Goal: Task Accomplishment & Management: Manage account settings

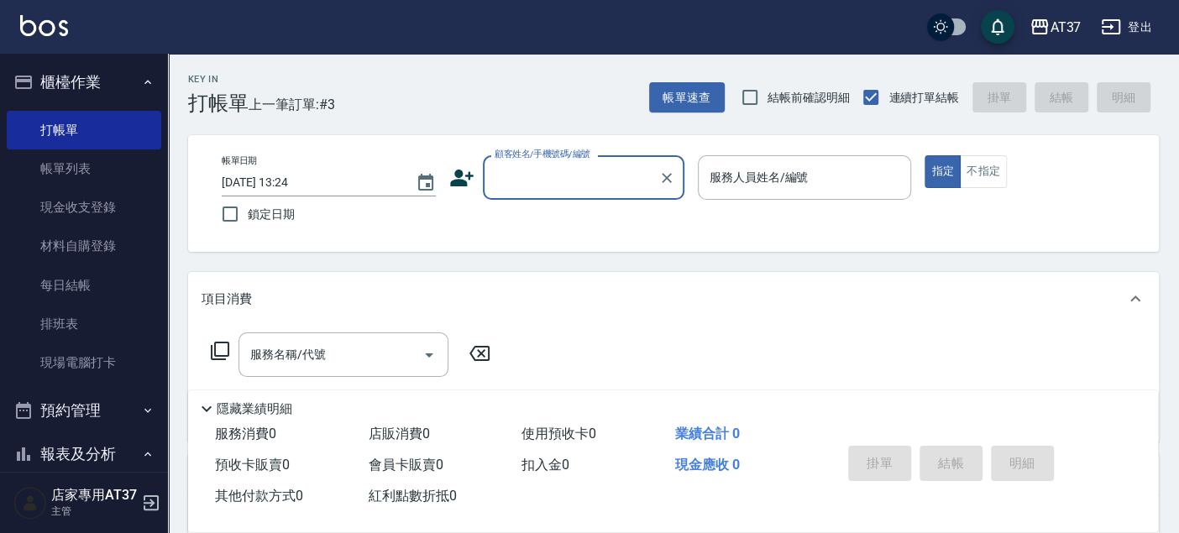
click at [585, 196] on div "顧客姓名/手機號碼/編號" at bounding box center [583, 177] width 201 height 44
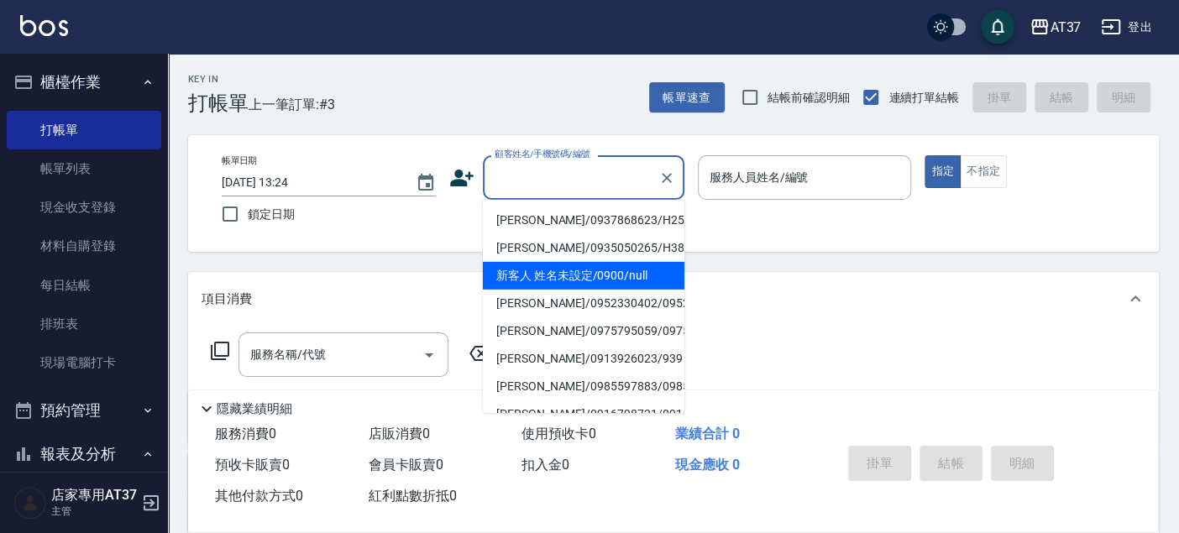
click at [601, 275] on li "新客人 姓名未設定/0900/null" at bounding box center [583, 276] width 201 height 28
type input "新客人 姓名未設定/0900/null"
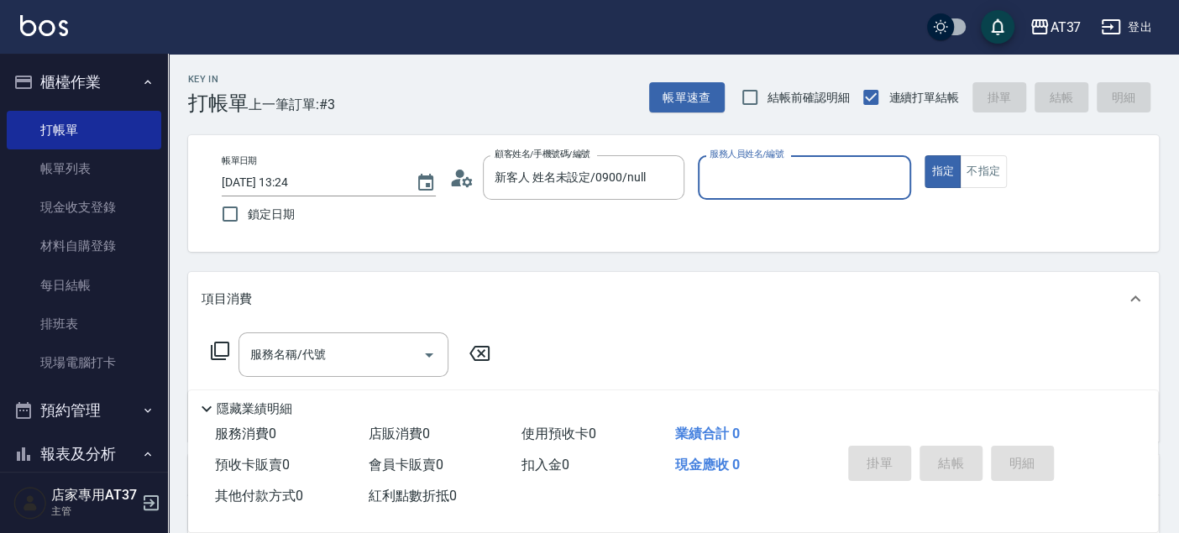
click at [725, 182] on input "服務人員姓名/編號" at bounding box center [804, 177] width 199 height 29
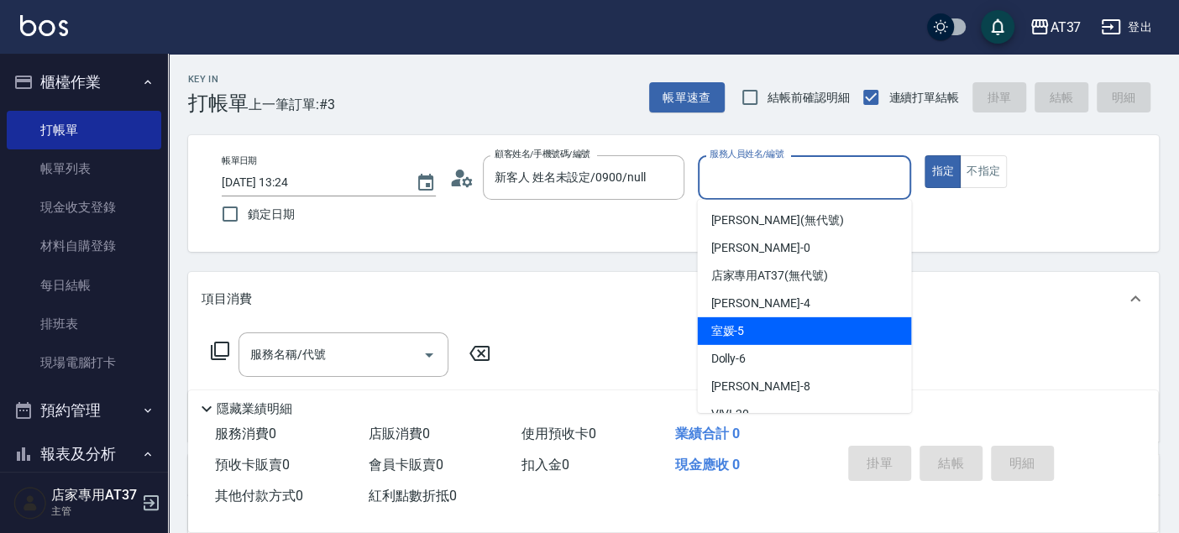
drag, startPoint x: 753, startPoint y: 332, endPoint x: 730, endPoint y: 331, distance: 22.7
click at [753, 331] on div "室媛 -5" at bounding box center [804, 331] width 214 height 28
type input "室媛-5"
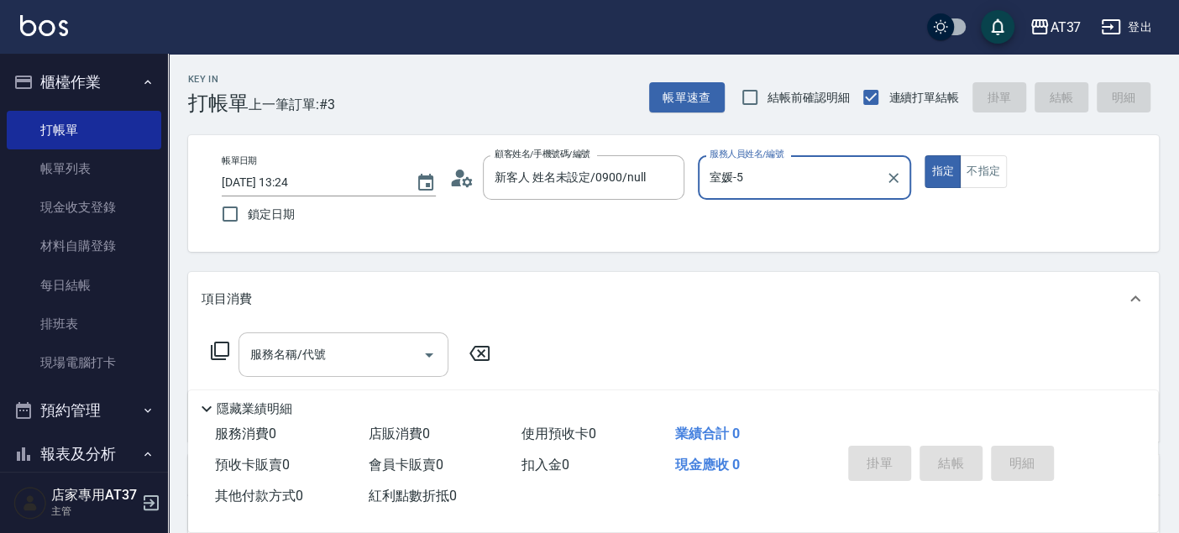
click at [408, 351] on input "服務名稱/代號" at bounding box center [331, 354] width 170 height 29
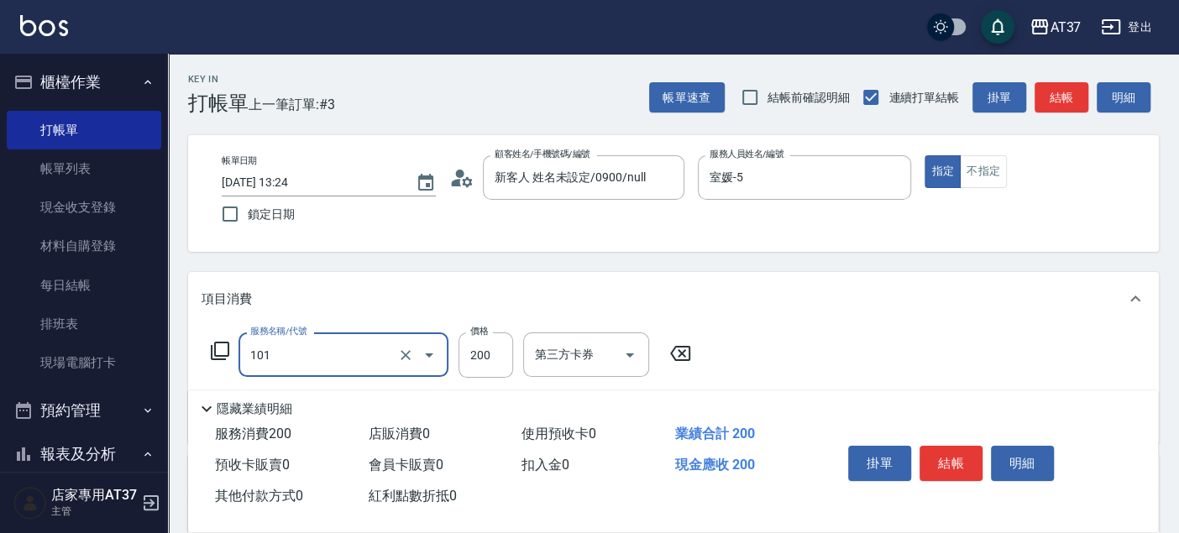
type input "洗髮(101)"
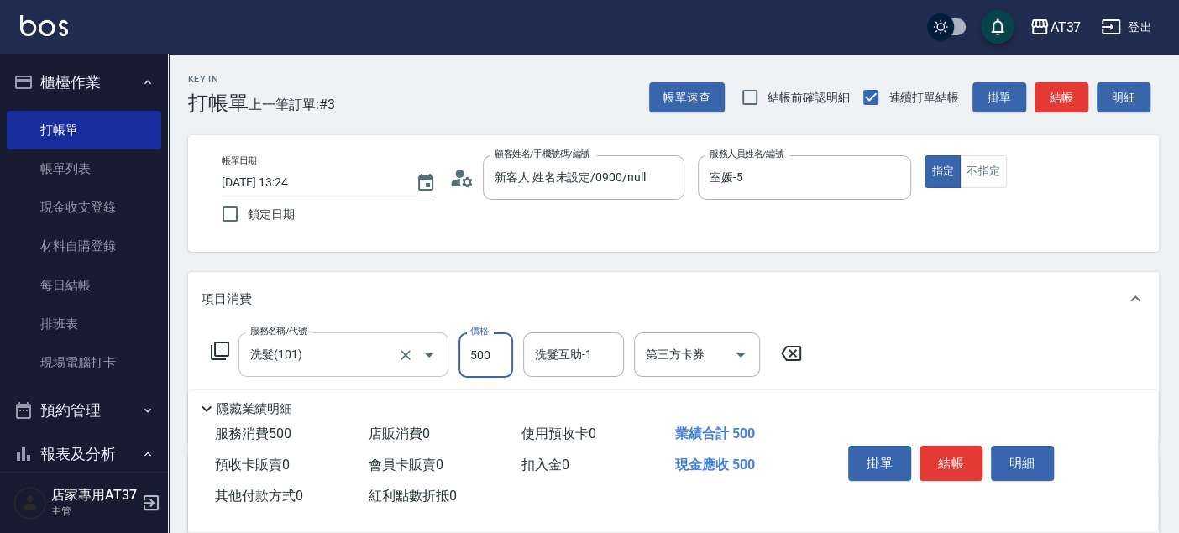
type input "500"
click at [1066, 111] on button "結帳" at bounding box center [1061, 97] width 54 height 31
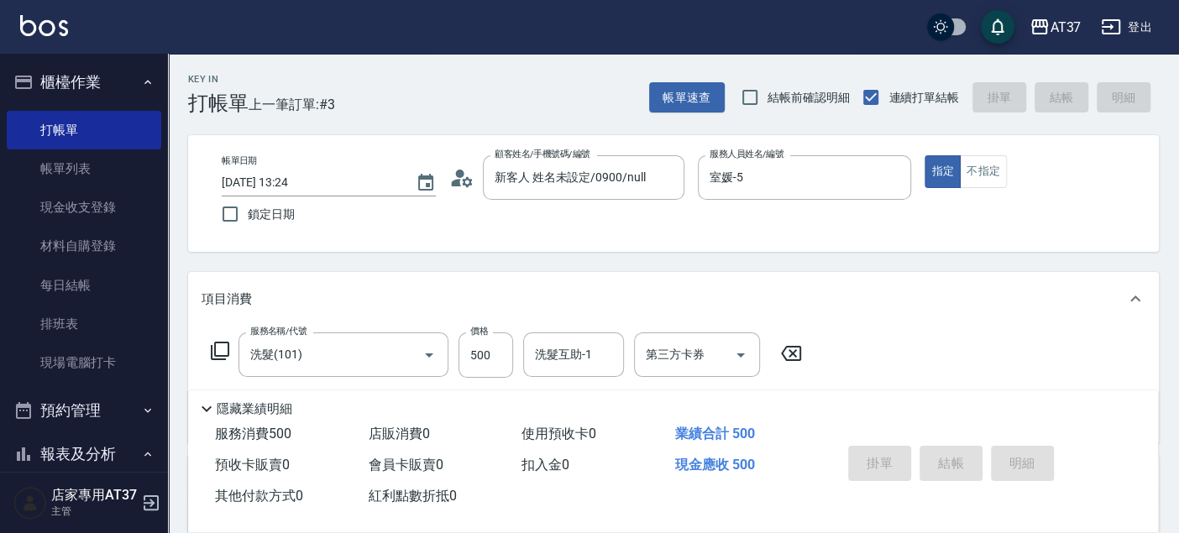
type input "[DATE] 14:53"
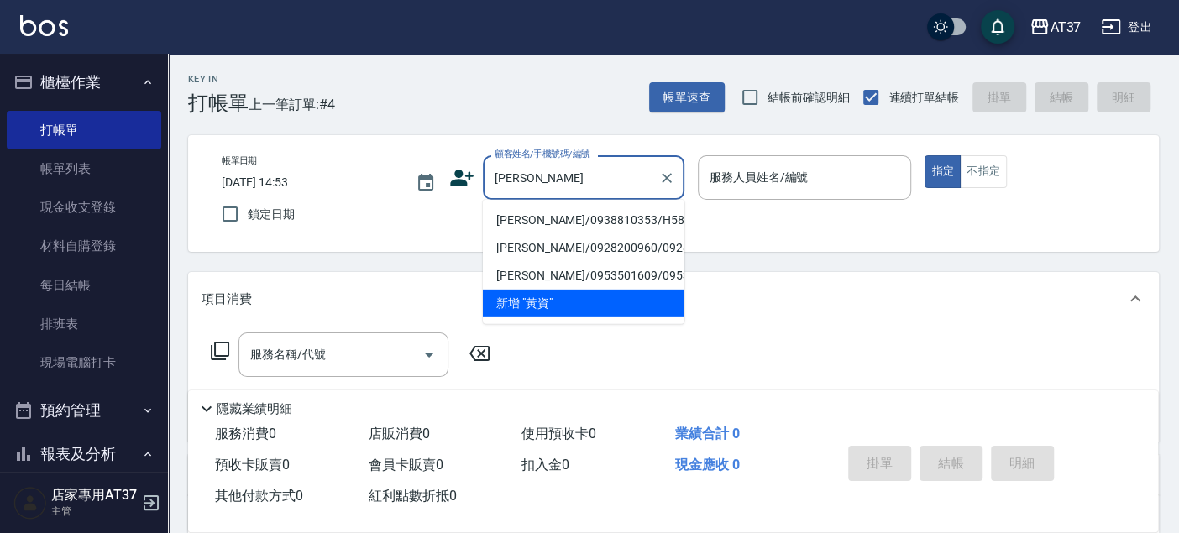
click at [606, 211] on li "[PERSON_NAME]/0938810353/H584" at bounding box center [583, 221] width 201 height 28
type input "[PERSON_NAME]/0938810353/H584"
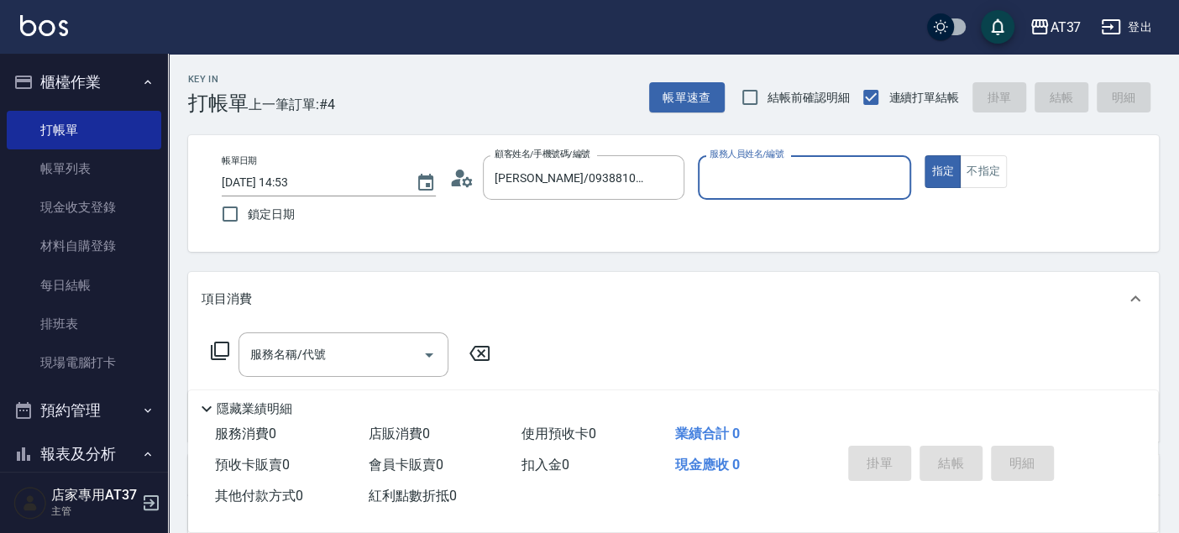
type input "[PERSON_NAME]-4"
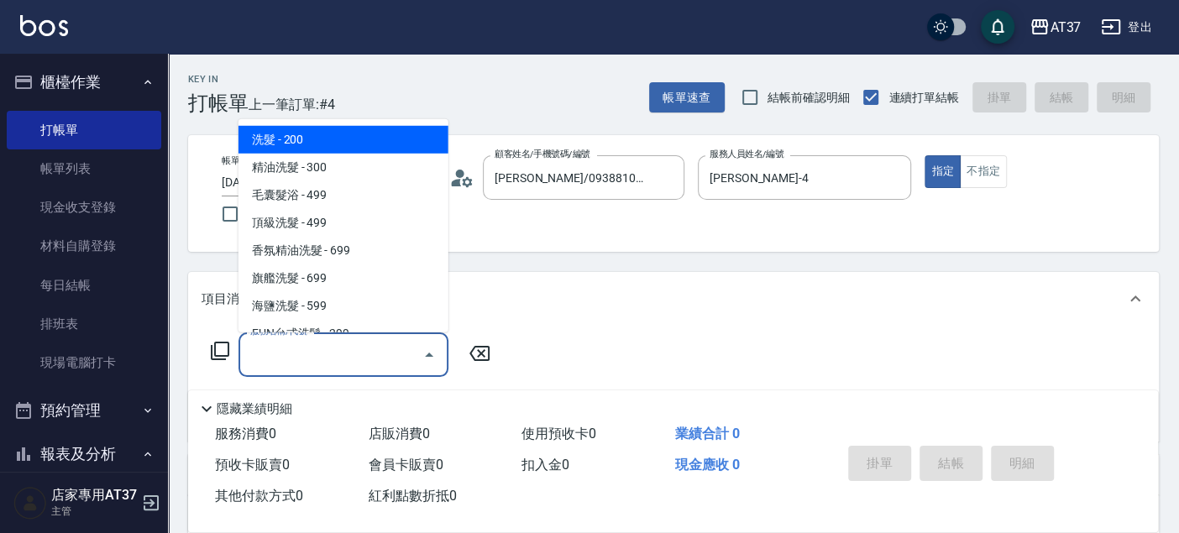
click at [304, 343] on div "服務名稱/代號 服務名稱/代號" at bounding box center [343, 354] width 210 height 44
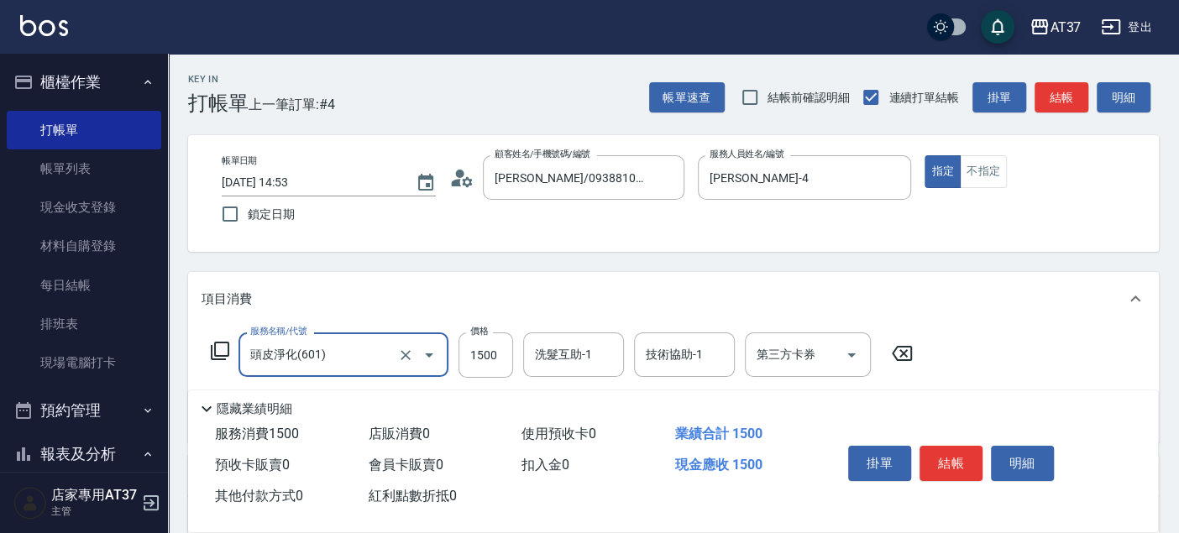
type input "頭皮淨化(601)"
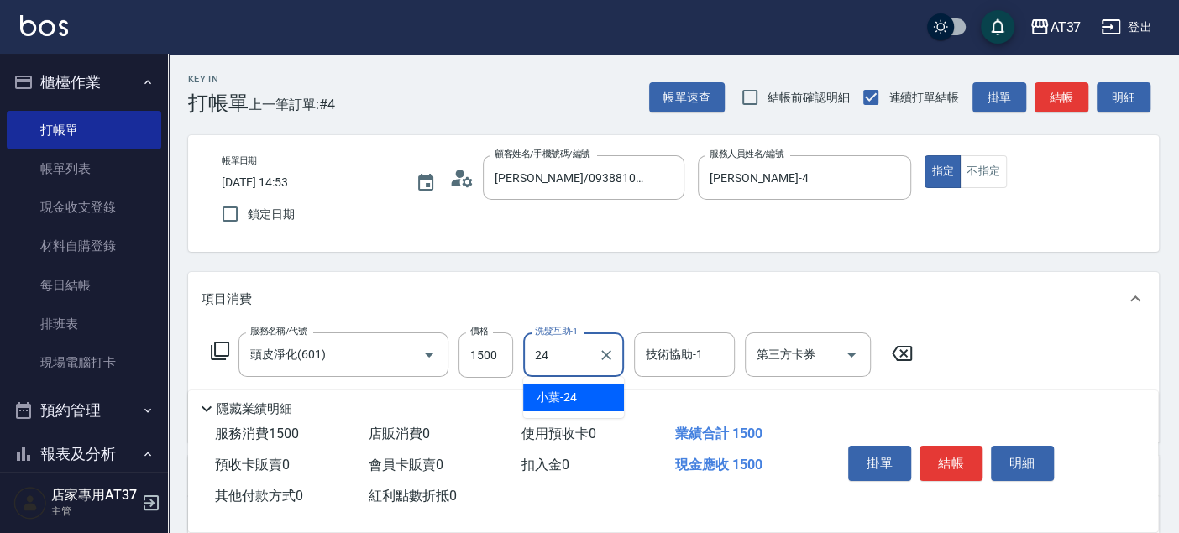
type input "小葉-24"
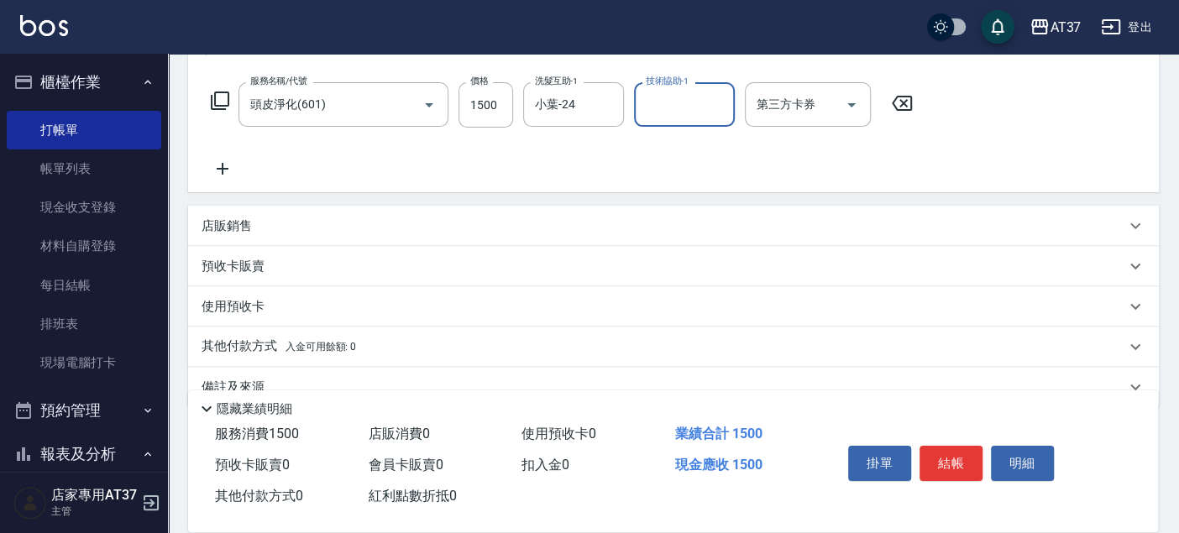
scroll to position [280, 0]
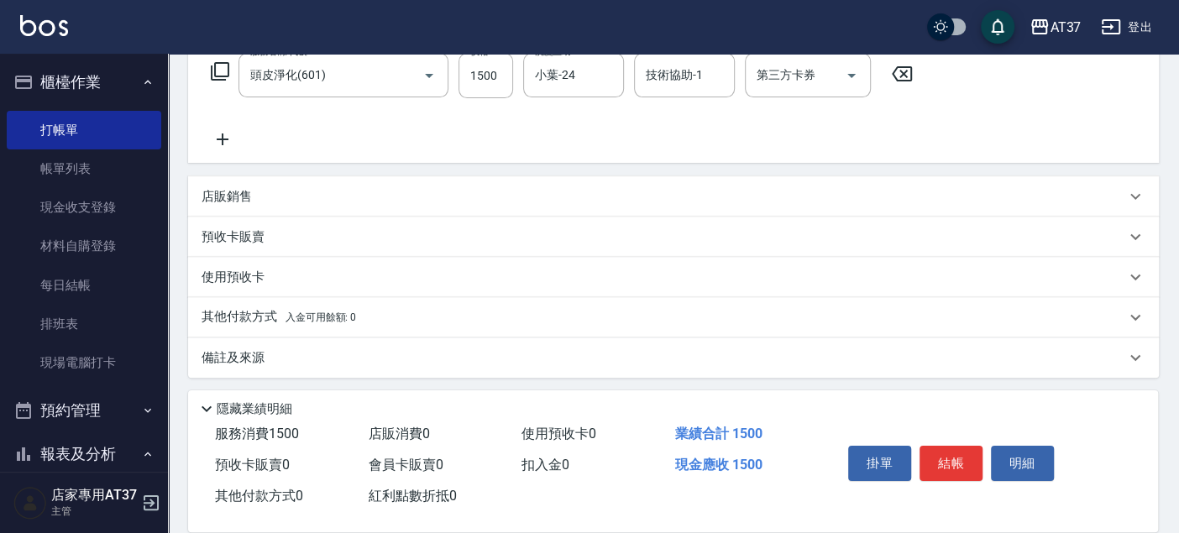
click at [230, 194] on p "店販銷售" at bounding box center [226, 197] width 50 height 18
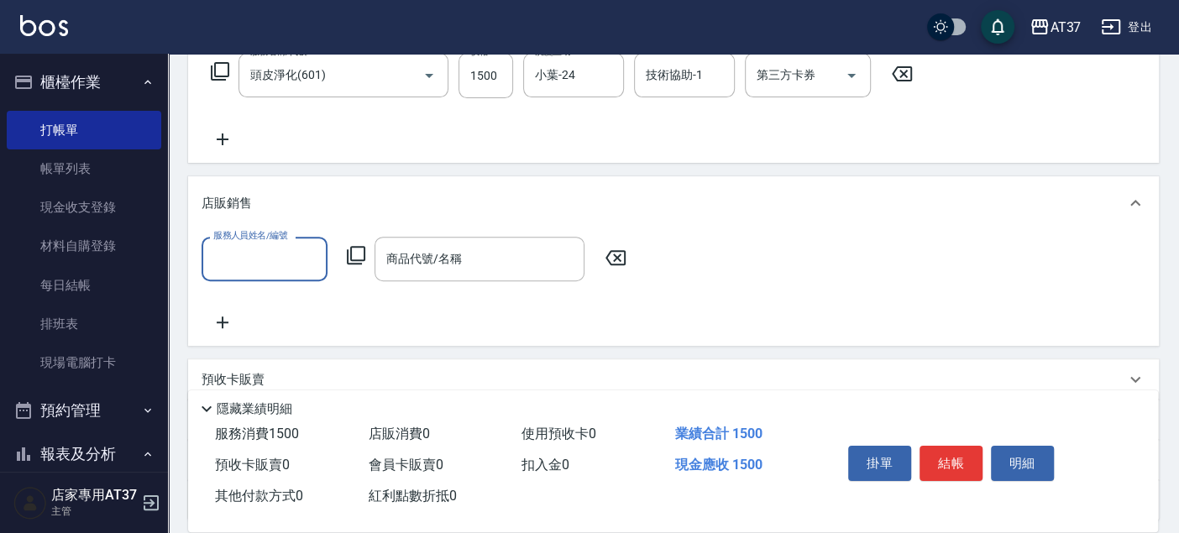
scroll to position [0, 0]
drag, startPoint x: 253, startPoint y: 194, endPoint x: 232, endPoint y: 158, distance: 41.8
click at [253, 195] on div "店販銷售" at bounding box center [663, 204] width 924 height 18
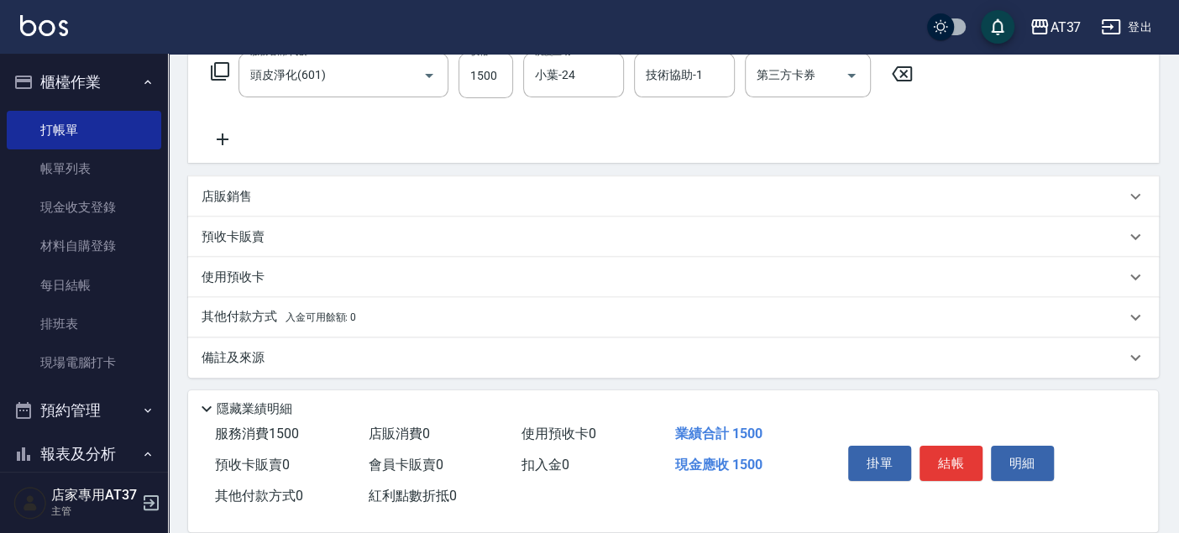
click at [215, 129] on icon at bounding box center [222, 139] width 42 height 20
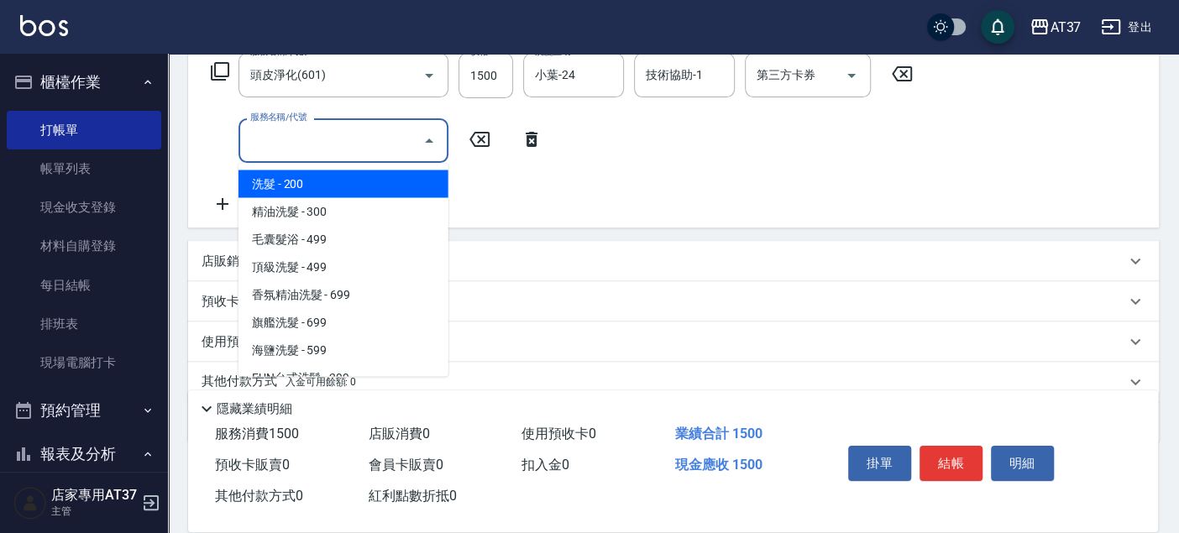
click at [262, 149] on input "服務名稱/代號" at bounding box center [331, 140] width 170 height 29
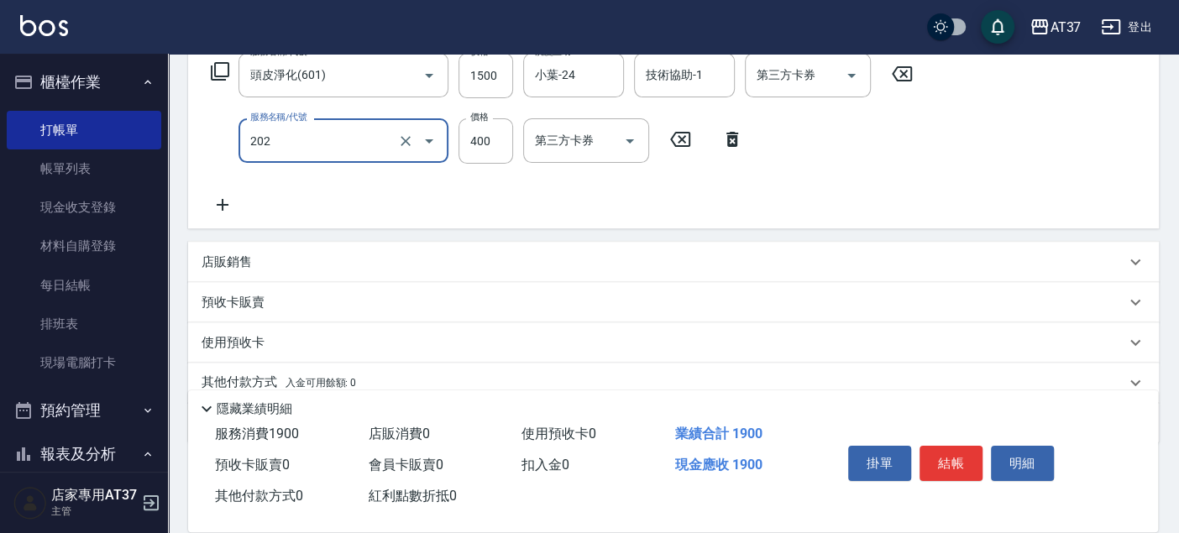
type input "A級單剪(202)"
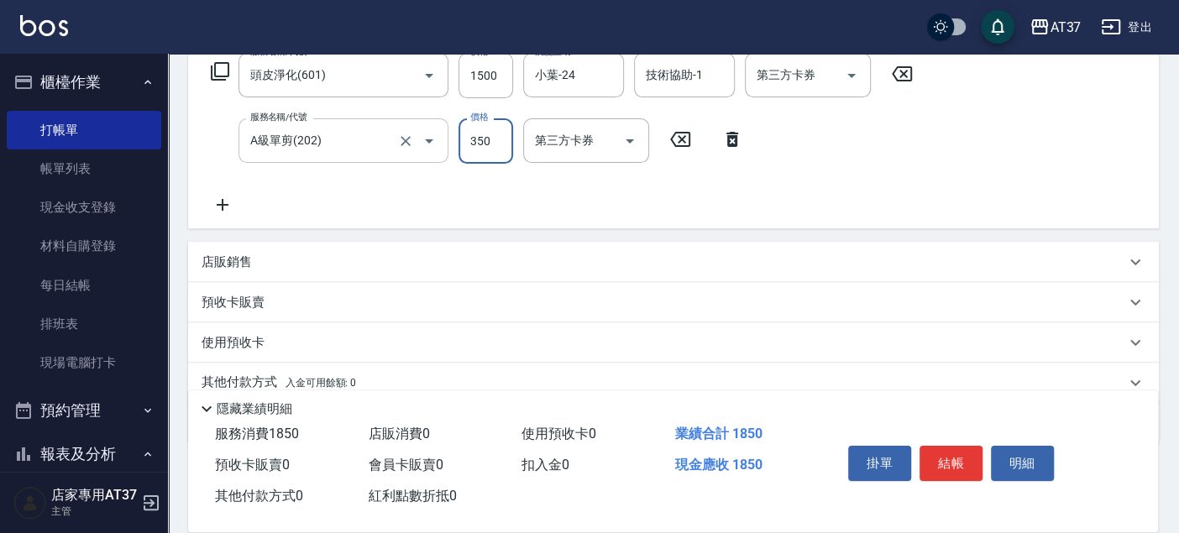
type input "350"
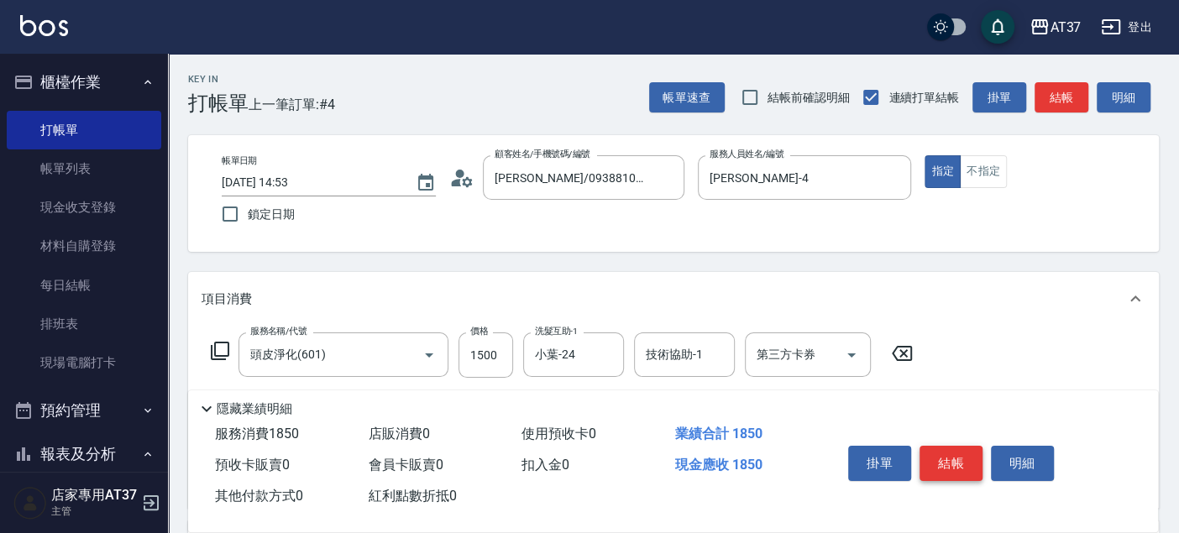
click at [941, 458] on button "結帳" at bounding box center [950, 463] width 63 height 35
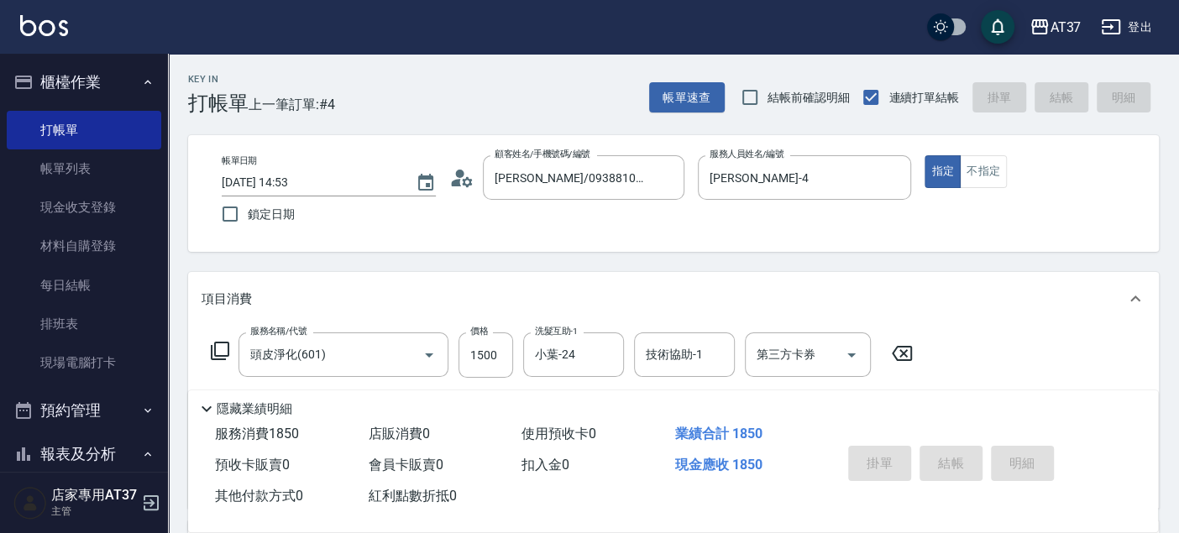
type input "[DATE] 15:13"
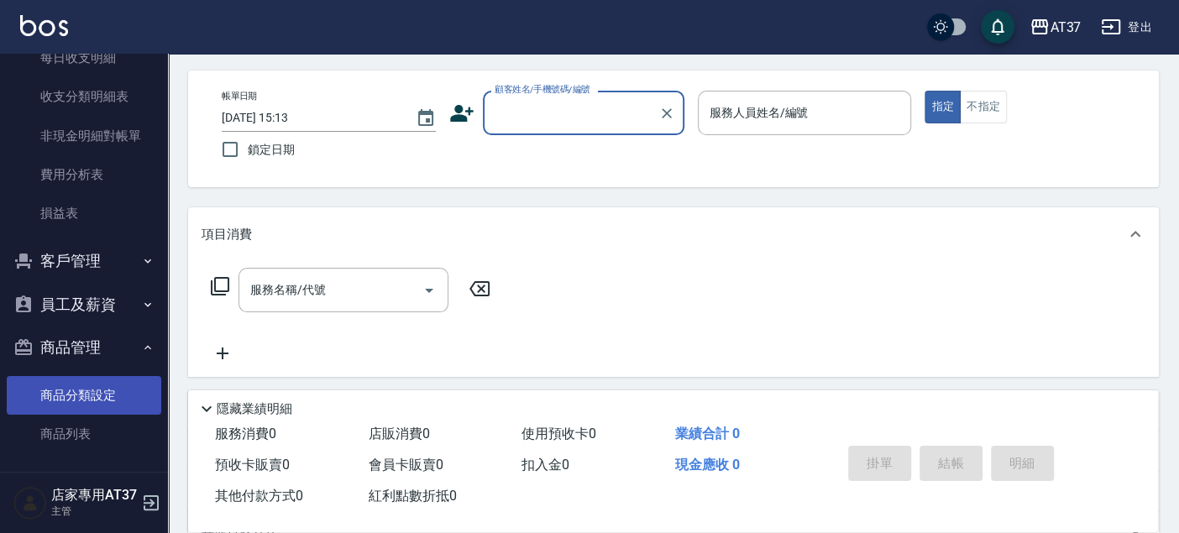
scroll to position [93, 0]
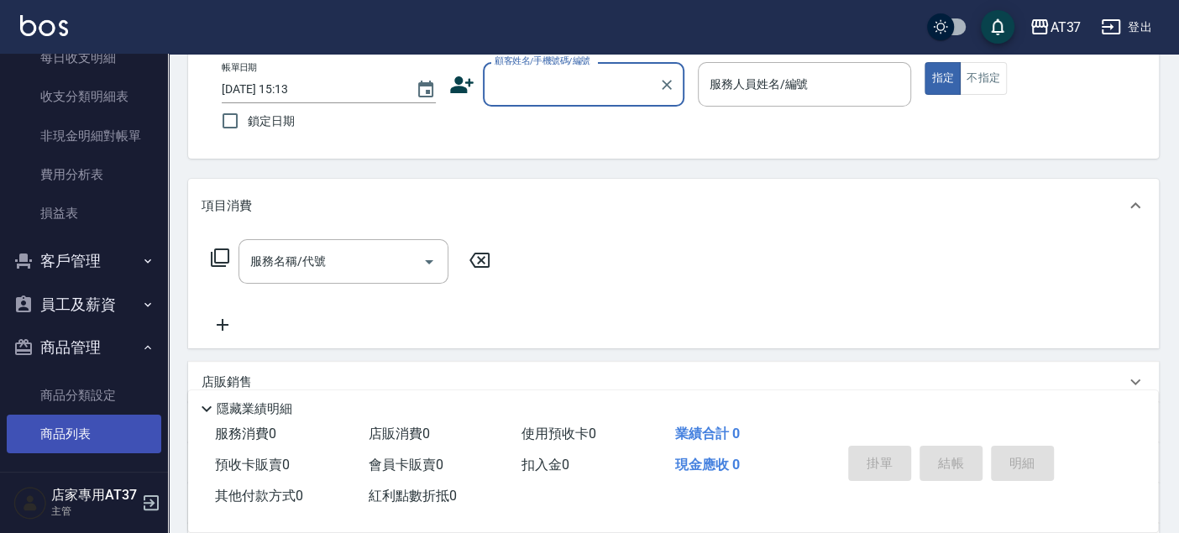
click at [76, 429] on link "商品列表" at bounding box center [84, 434] width 154 height 39
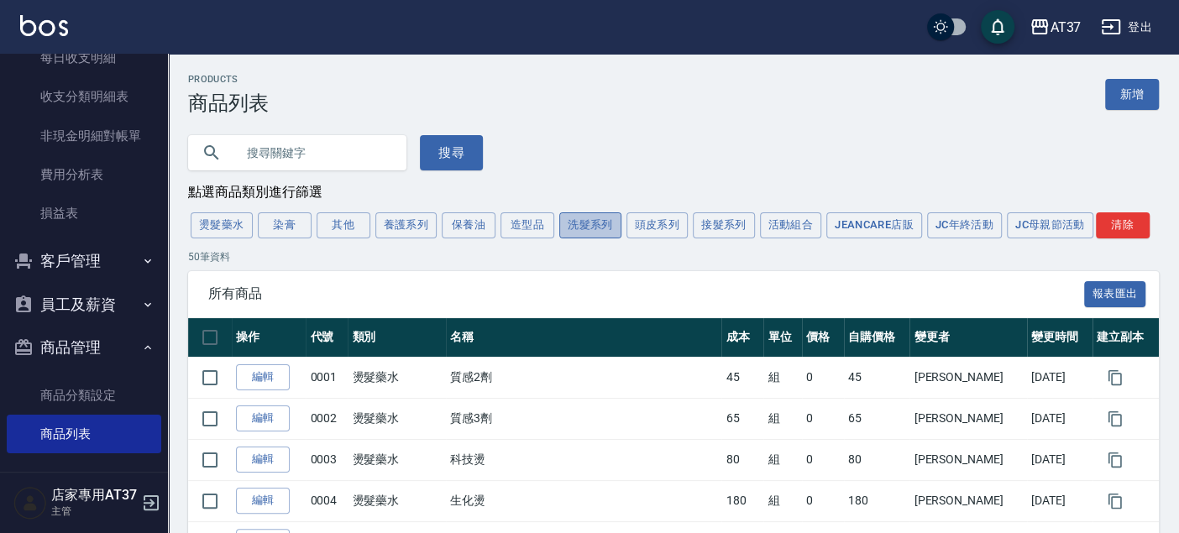
click at [586, 226] on button "洗髮系列" at bounding box center [590, 225] width 62 height 26
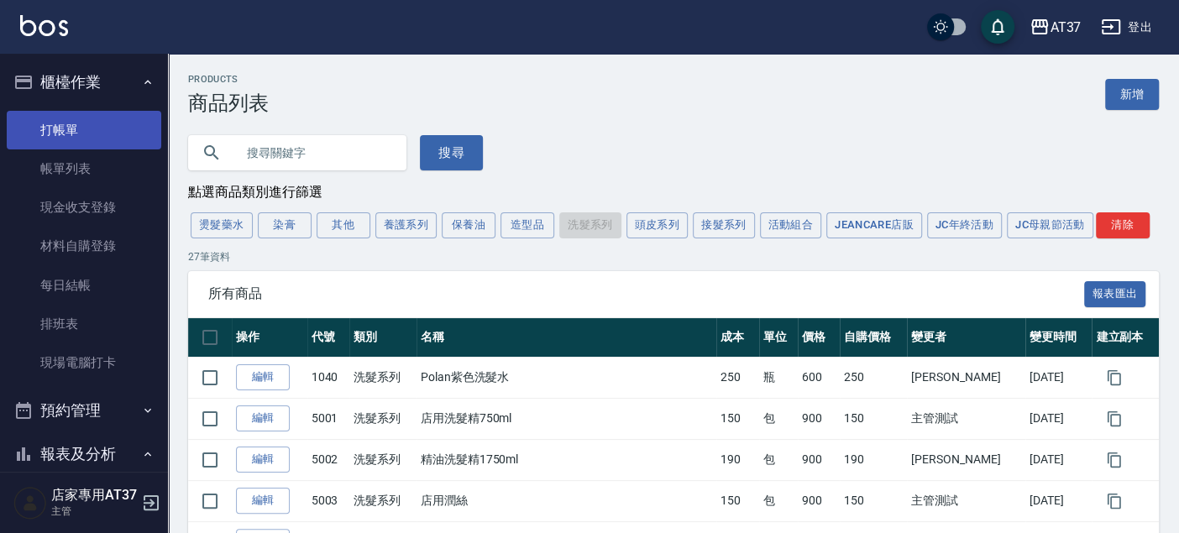
click at [87, 123] on link "打帳單" at bounding box center [84, 130] width 154 height 39
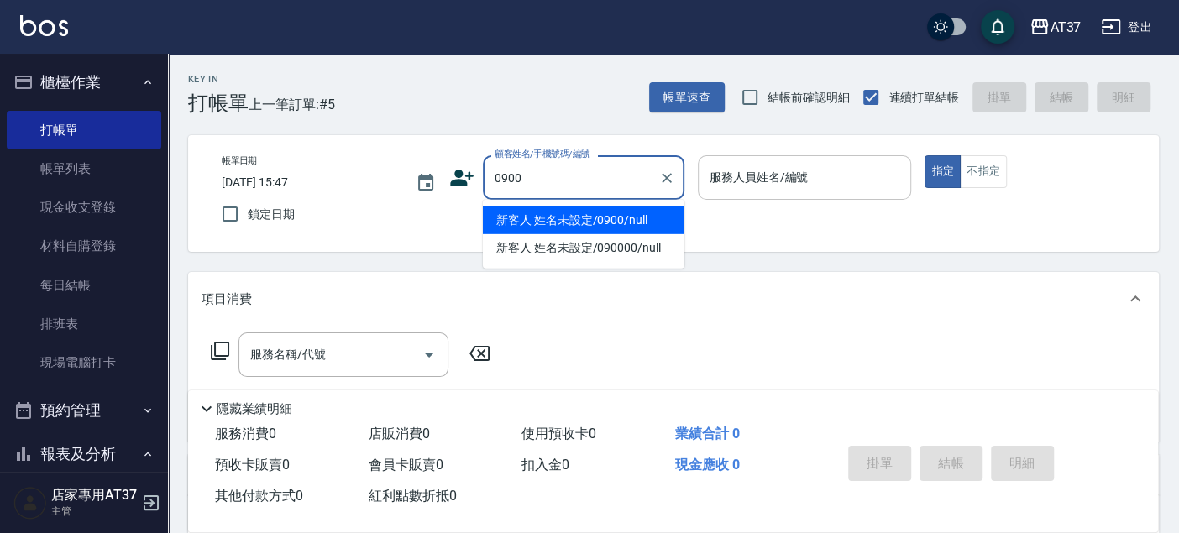
type input "新客人 姓名未設定/0900/null"
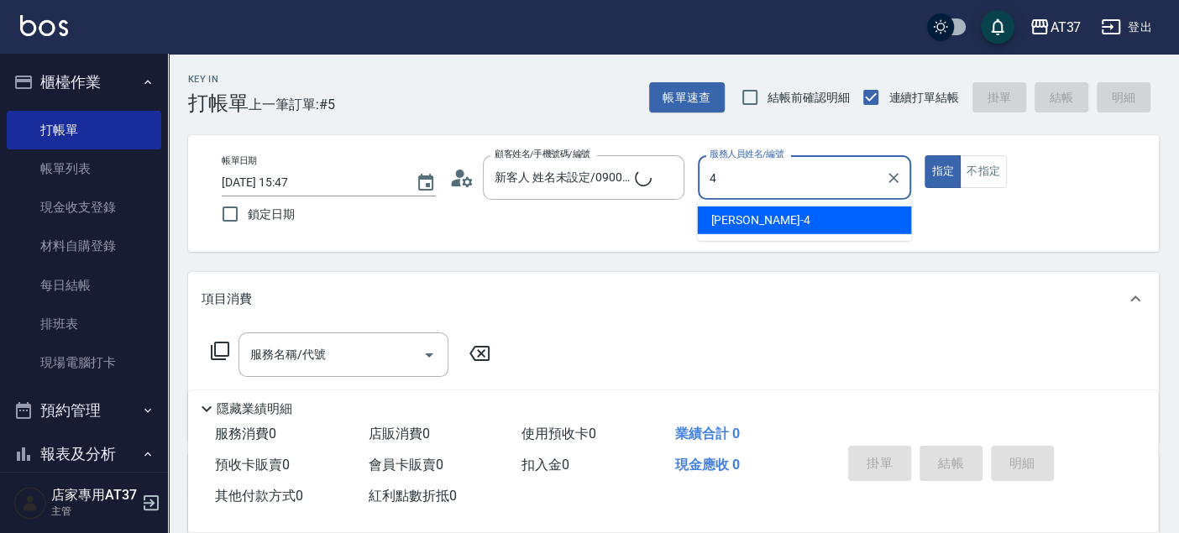
type input "4"
type button "true"
type input "[PERSON_NAME]-4"
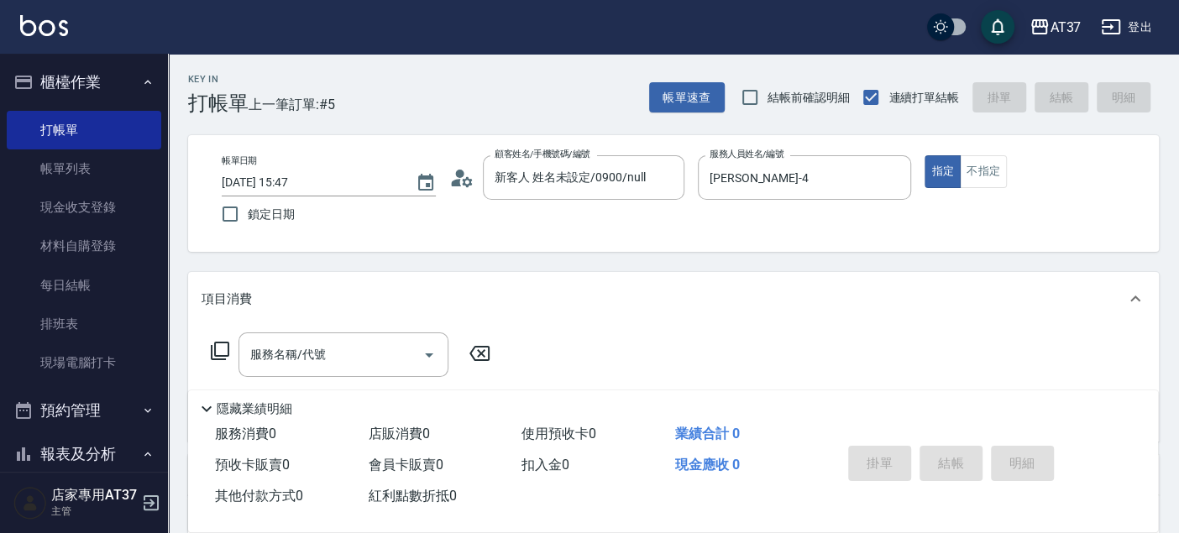
click at [1006, 180] on div "指定 不指定" at bounding box center [1031, 171] width 214 height 33
click at [985, 168] on button "不指定" at bounding box center [983, 171] width 47 height 33
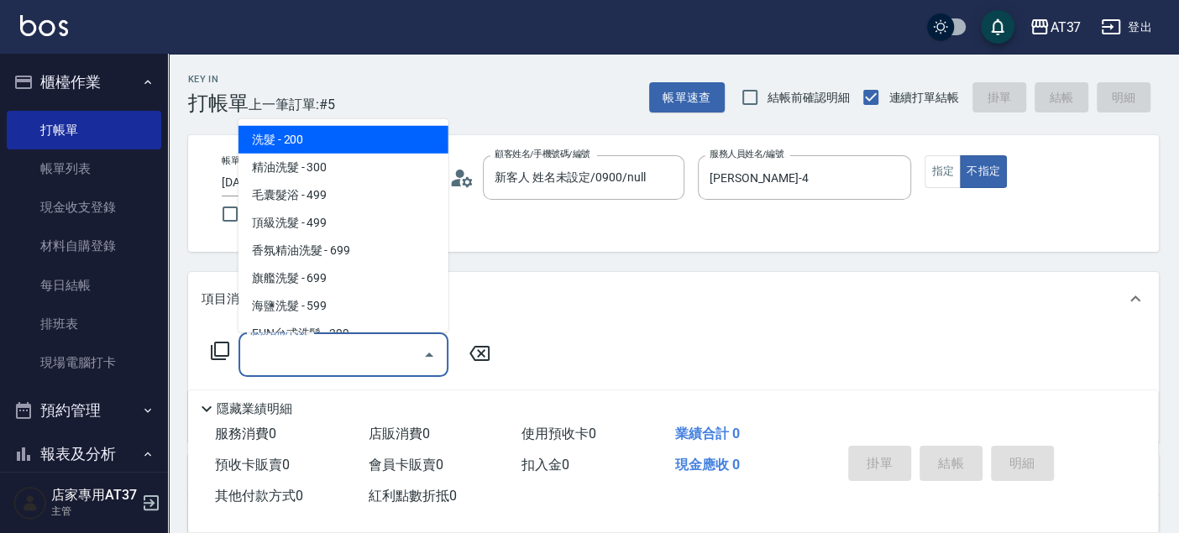
click at [301, 344] on div "服務名稱/代號 服務名稱/代號" at bounding box center [343, 354] width 210 height 44
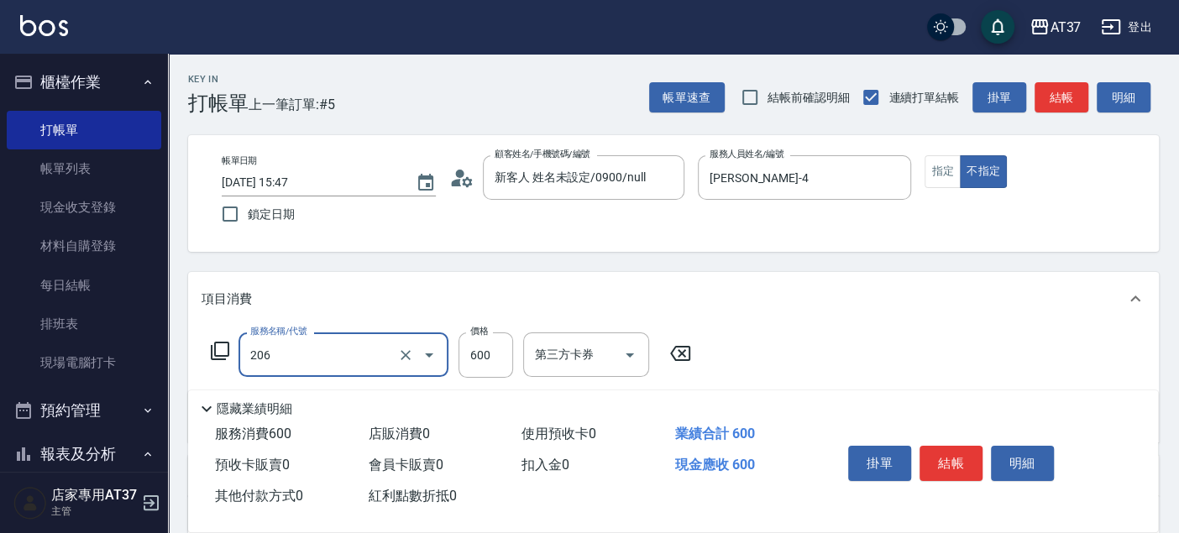
type input "A精油洗+剪(206)"
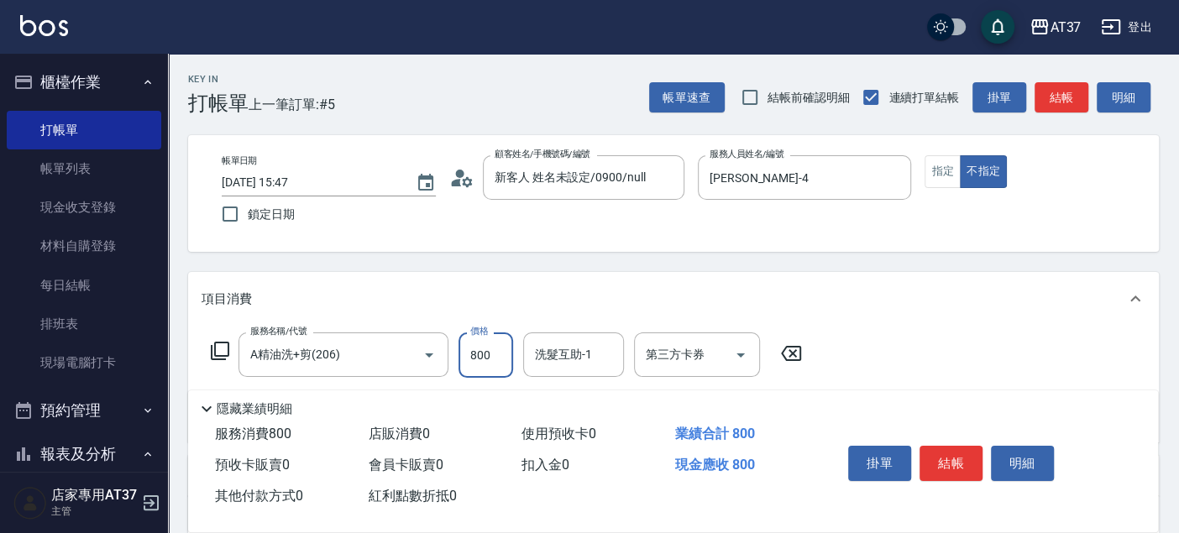
type input "800"
type input "小葉-24"
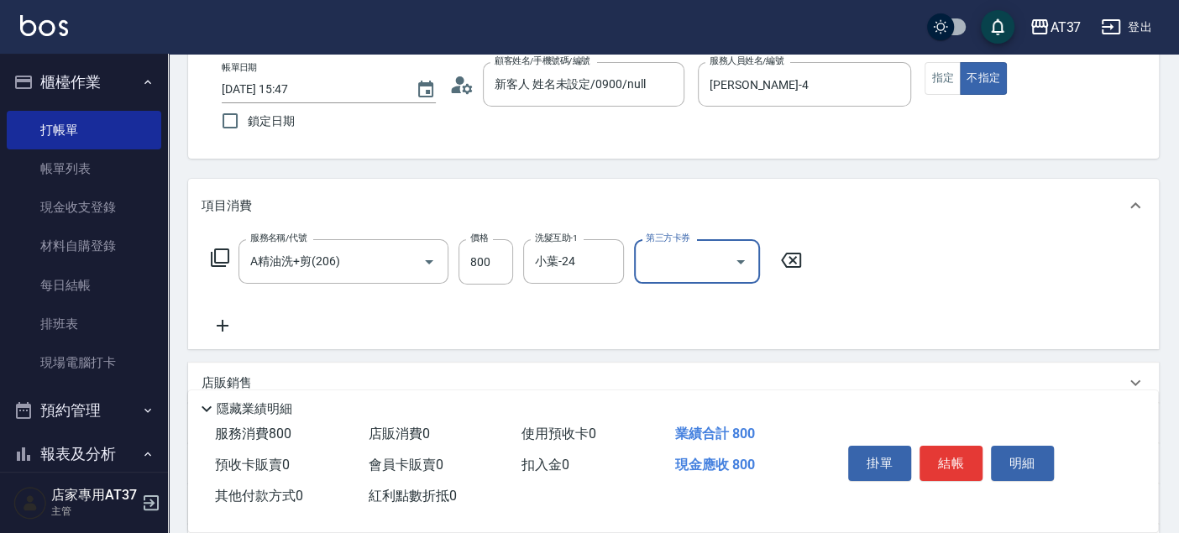
scroll to position [186, 0]
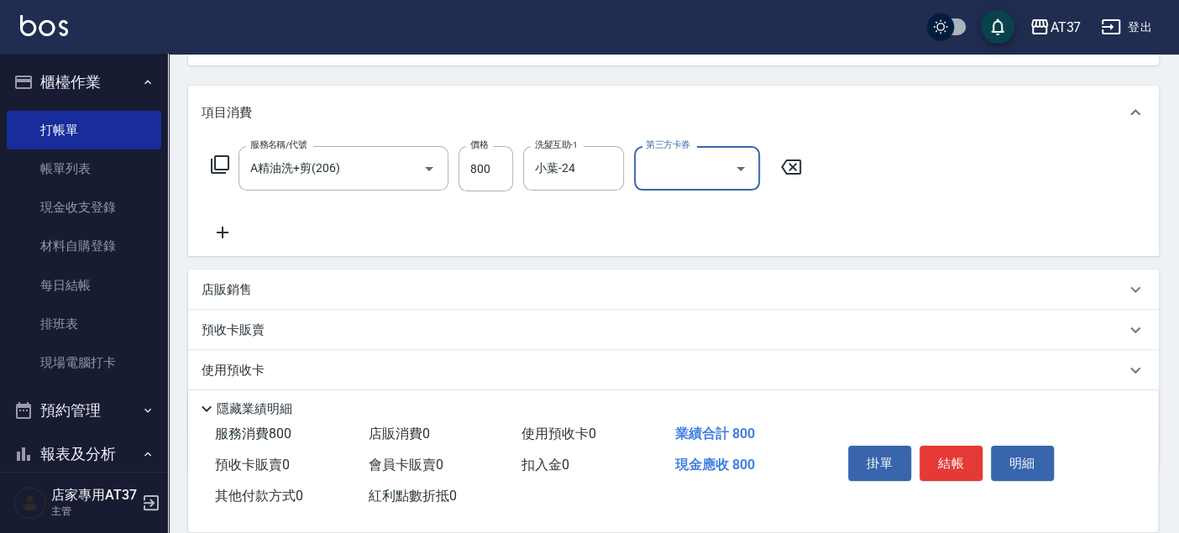
drag, startPoint x: 225, startPoint y: 283, endPoint x: 237, endPoint y: 298, distance: 19.1
click at [225, 283] on p "店販銷售" at bounding box center [226, 290] width 50 height 18
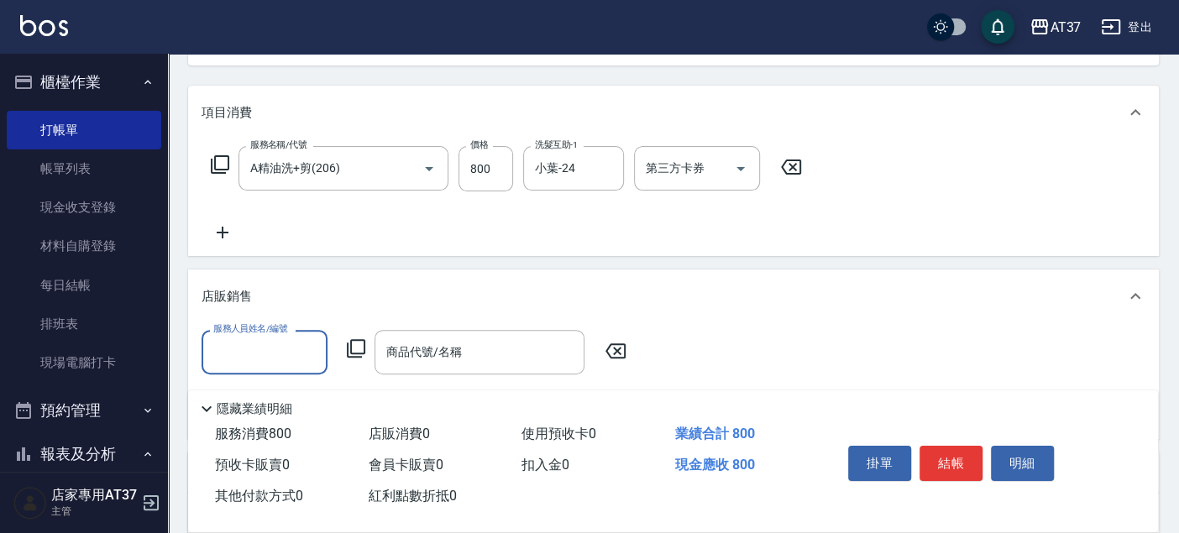
scroll to position [0, 0]
click at [288, 348] on input "服務人員姓名/編號" at bounding box center [264, 352] width 111 height 29
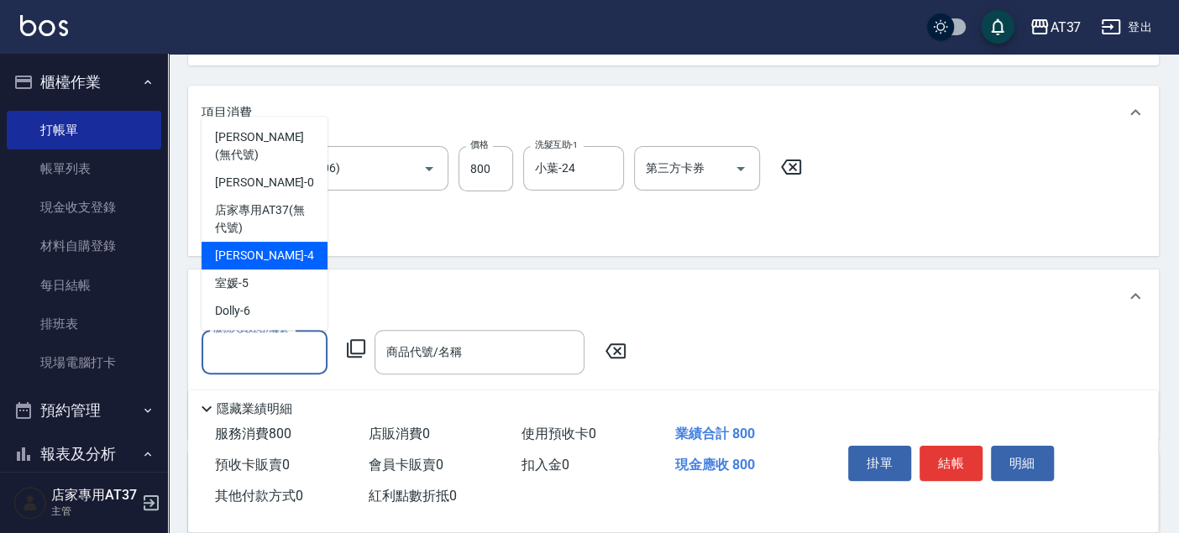
click at [280, 242] on div "[PERSON_NAME] -4" at bounding box center [264, 256] width 126 height 28
type input "[PERSON_NAME]-4"
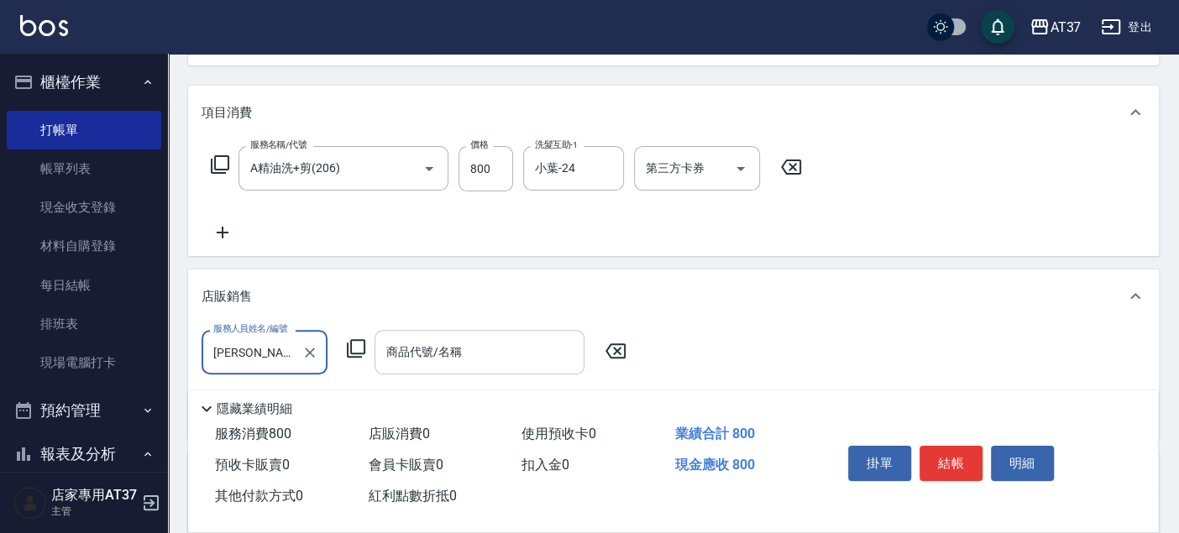
click at [400, 352] on div "商品代號/名稱 商品代號/名稱" at bounding box center [479, 352] width 210 height 44
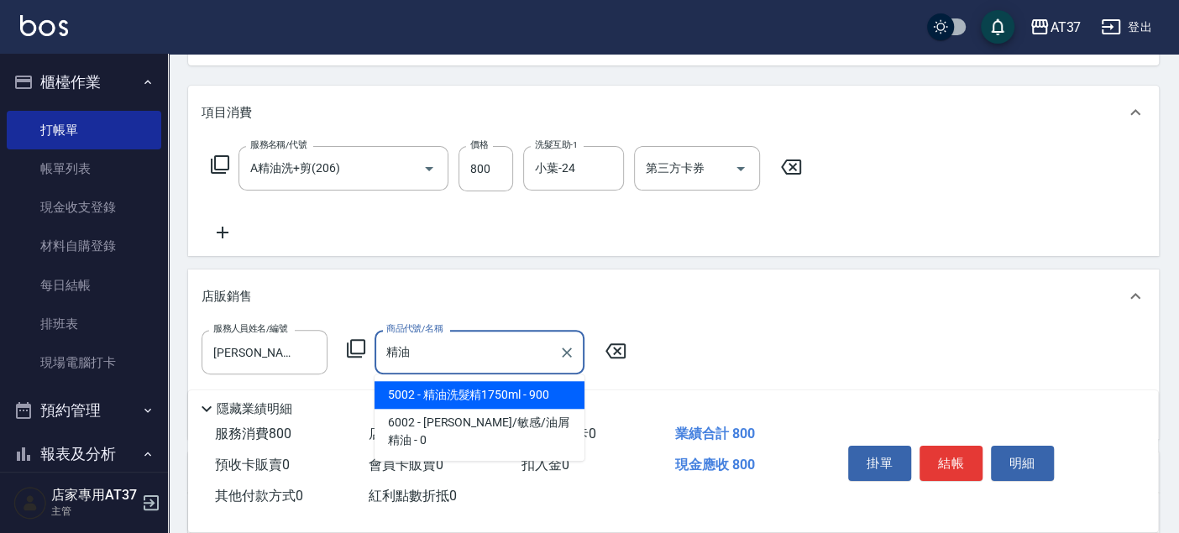
type input "精油洗髮精1750ml"
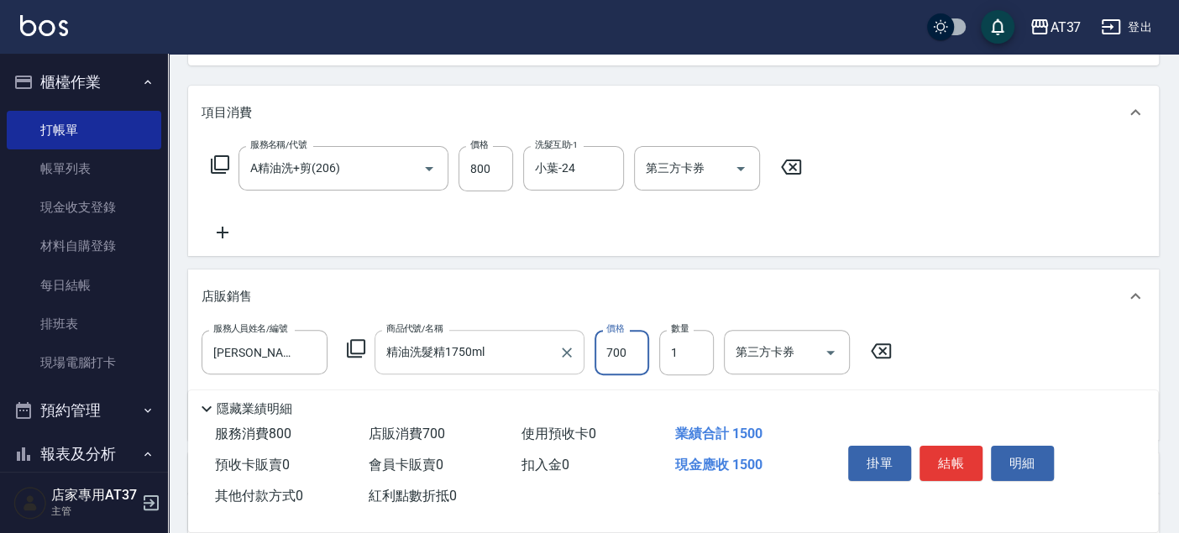
type input "700"
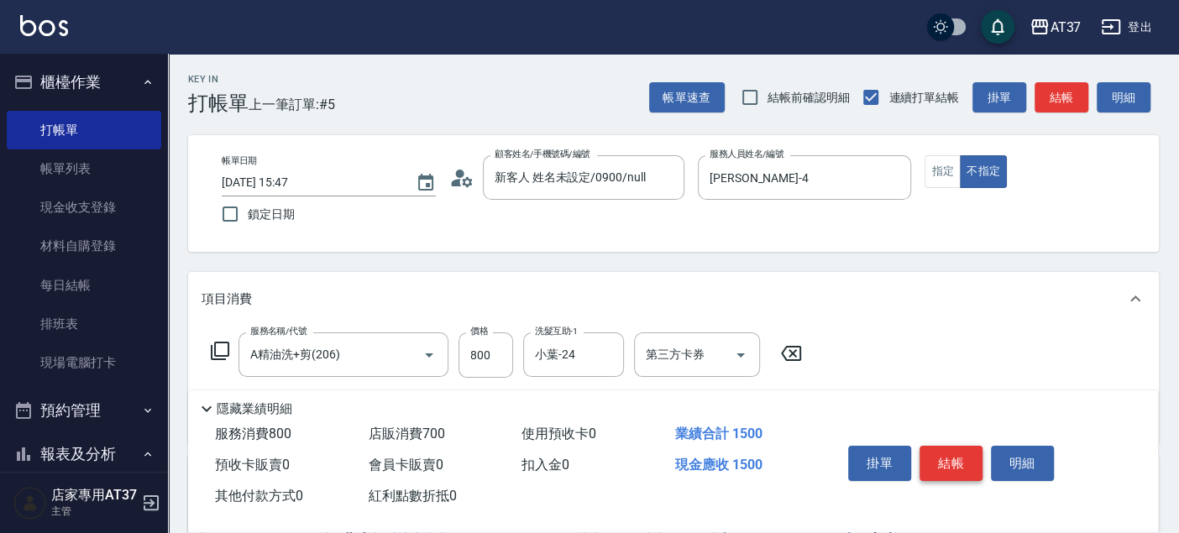
click at [952, 453] on button "結帳" at bounding box center [950, 463] width 63 height 35
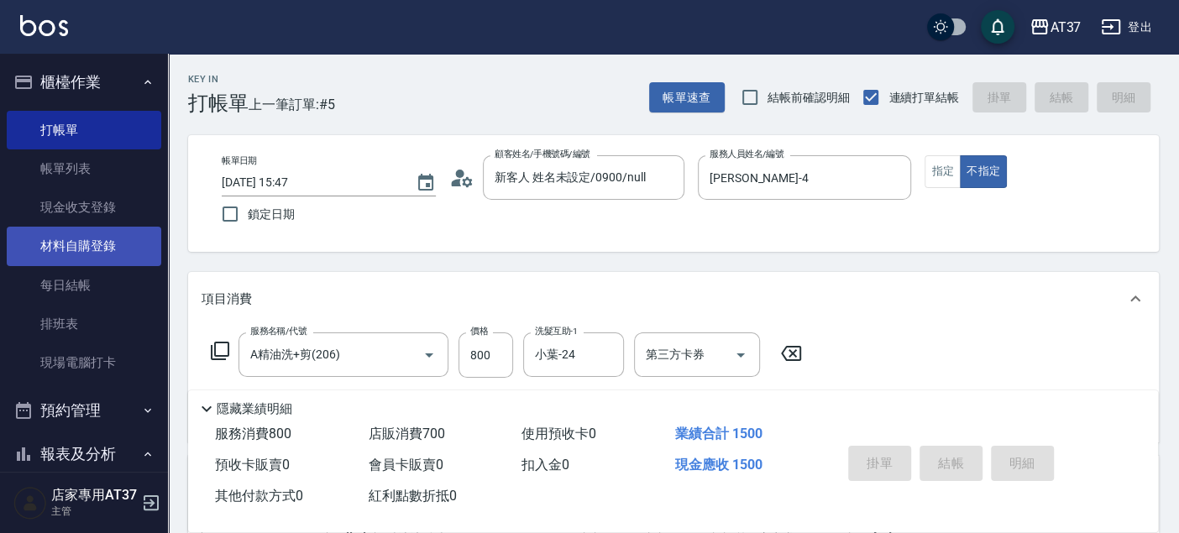
type input "[DATE] 16:02"
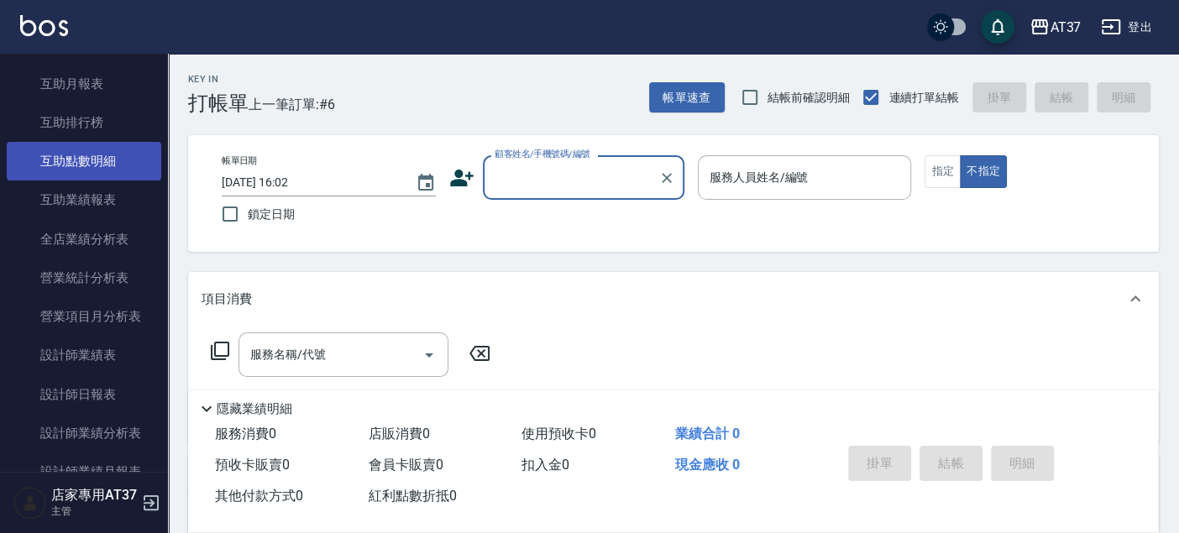
scroll to position [746, 0]
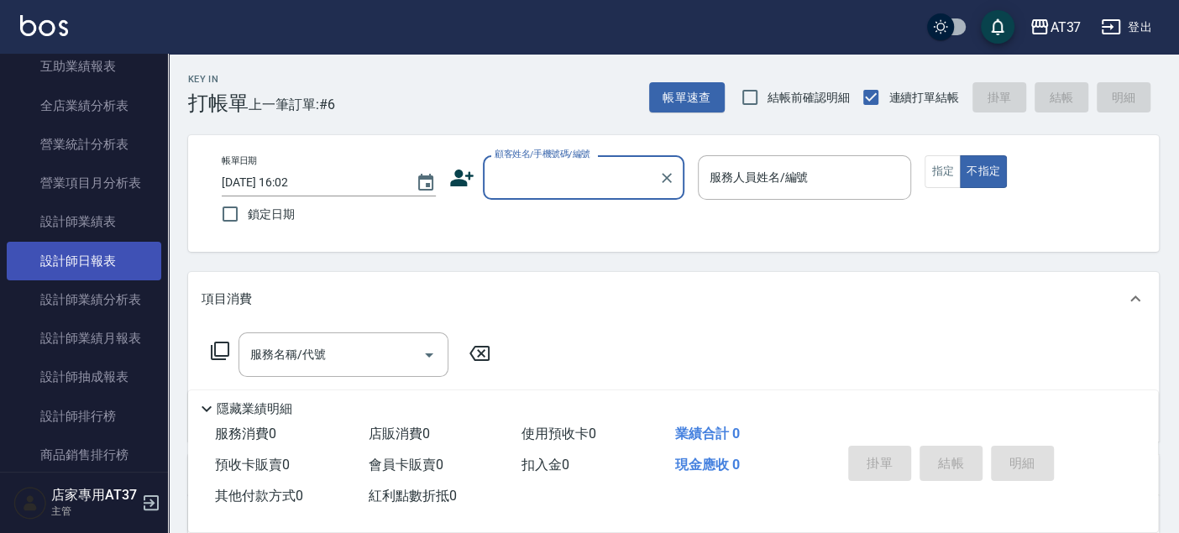
click at [92, 259] on link "設計師日報表" at bounding box center [84, 261] width 154 height 39
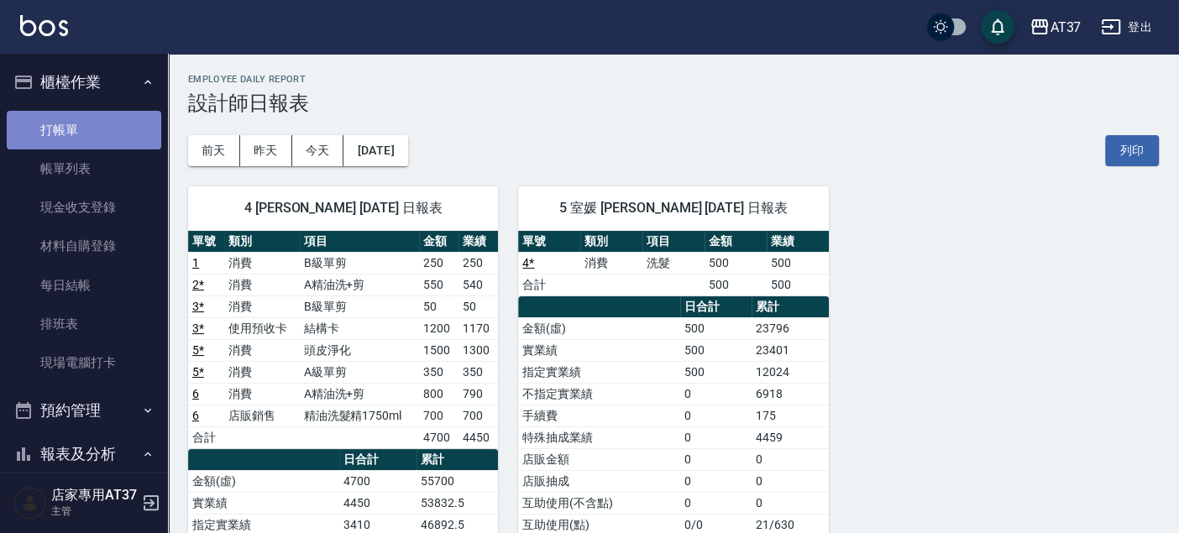
click at [102, 128] on link "打帳單" at bounding box center [84, 130] width 154 height 39
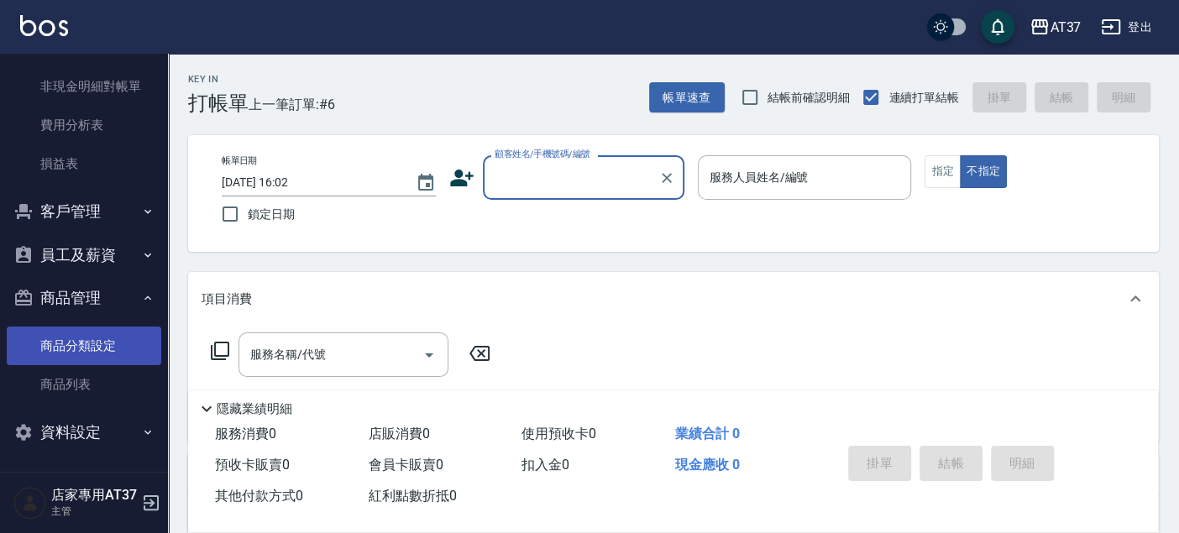
scroll to position [186, 0]
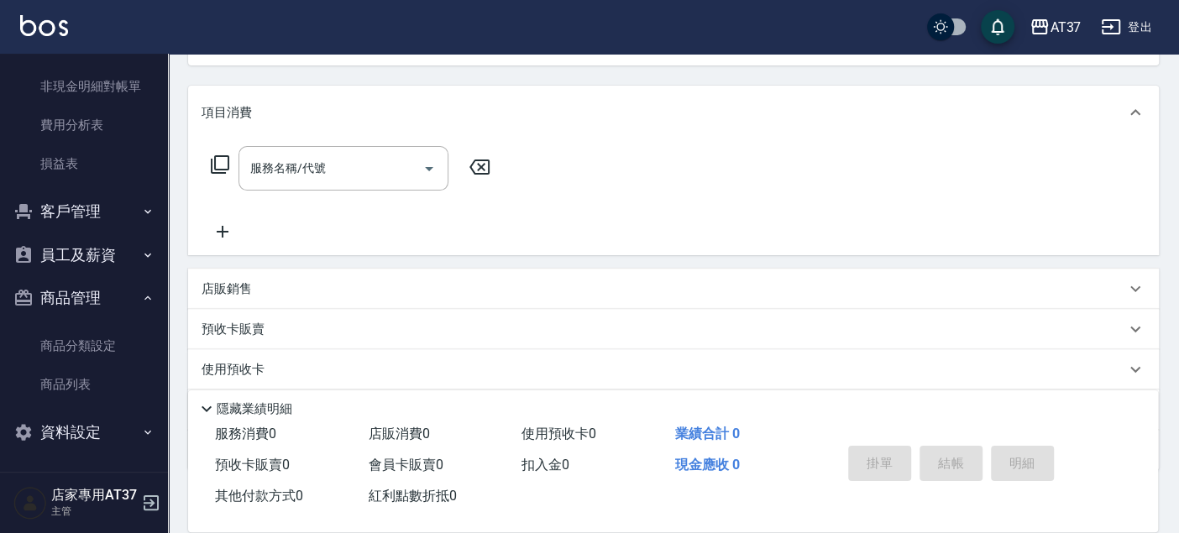
click at [113, 256] on button "員工及薪資" at bounding box center [84, 255] width 154 height 44
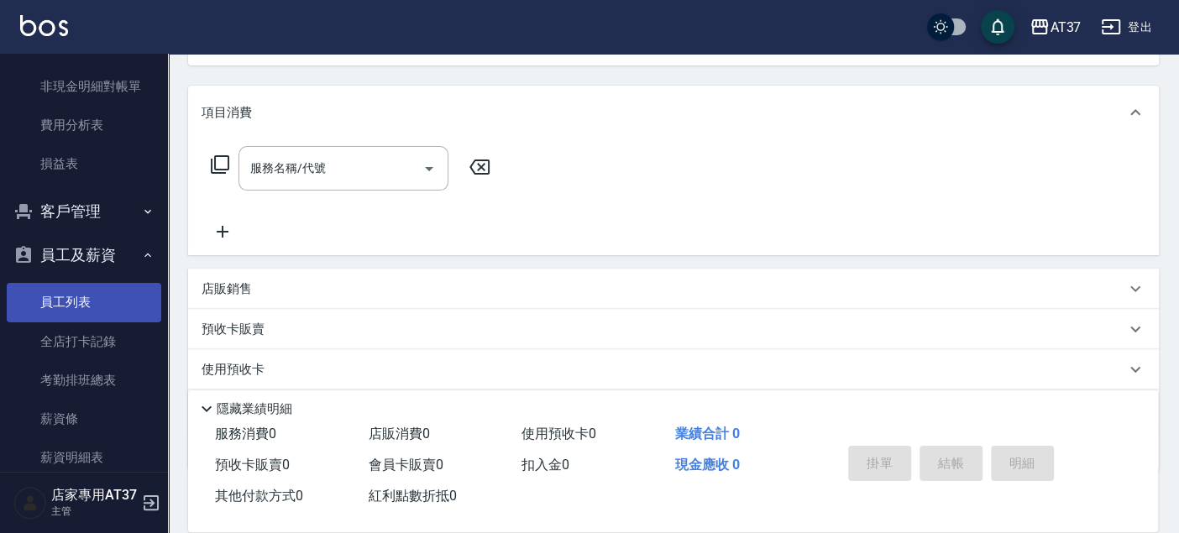
click at [97, 300] on link "員工列表" at bounding box center [84, 302] width 154 height 39
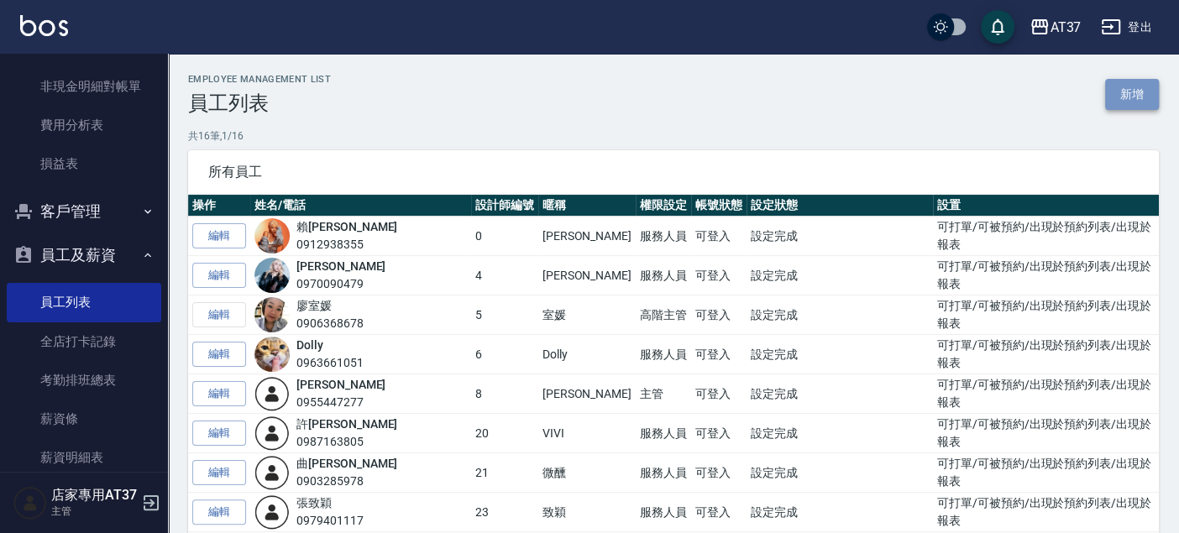
click at [1144, 97] on link "新增" at bounding box center [1132, 94] width 54 height 31
click at [1117, 99] on link "新增" at bounding box center [1132, 94] width 54 height 31
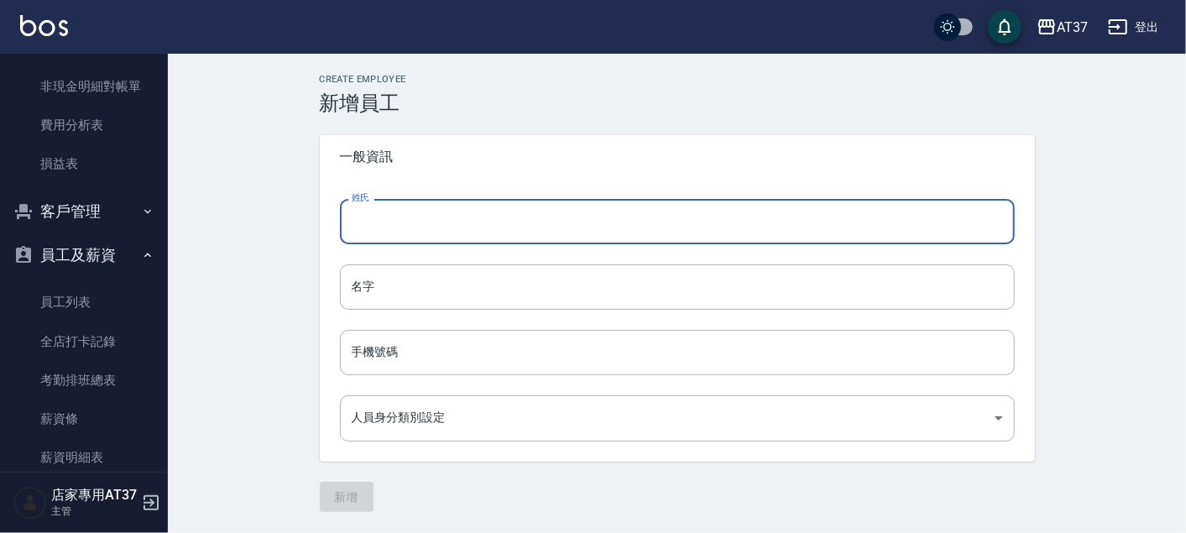
click at [508, 216] on input "姓氏" at bounding box center [677, 221] width 675 height 45
click at [441, 207] on input "方之妤" at bounding box center [677, 221] width 675 height 45
drag, startPoint x: 368, startPoint y: 219, endPoint x: 386, endPoint y: 220, distance: 18.5
click at [386, 220] on input "方之妤" at bounding box center [677, 221] width 675 height 45
type input "方之妤"
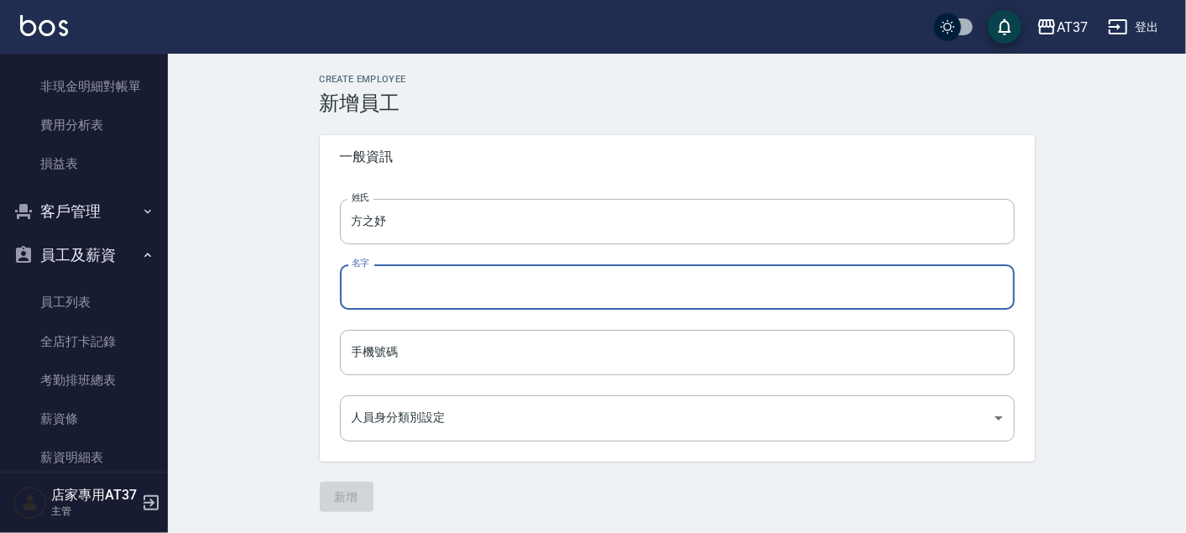
click at [376, 283] on input "名字" at bounding box center [677, 286] width 675 height 45
paste input "之妤"
type input "之妤"
drag, startPoint x: 420, startPoint y: 349, endPoint x: 393, endPoint y: 337, distance: 29.7
click at [420, 349] on input "手機號碼" at bounding box center [677, 352] width 675 height 45
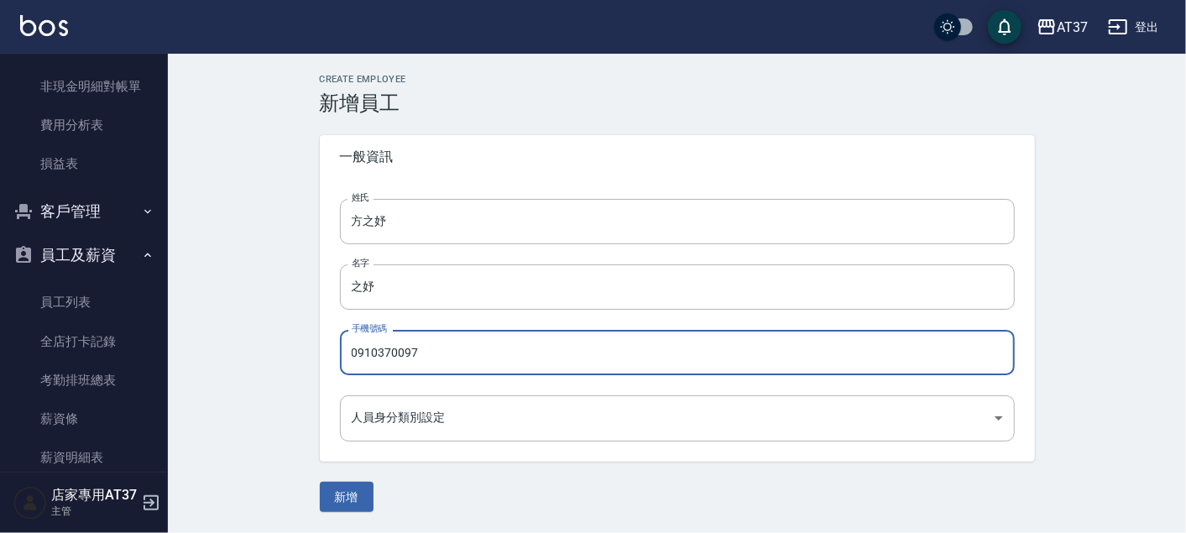
click at [376, 355] on input "0910370097" at bounding box center [677, 352] width 675 height 45
type input "0910370097"
click at [392, 421] on body "AT37 登出 櫃檯作業 打帳單 帳單列表 現金收支登錄 材料自購登錄 每日結帳 排班表 現場電腦打卡 預約管理 預約管理 單日預約紀錄 單週預約紀錄 報表及…" at bounding box center [593, 266] width 1186 height 533
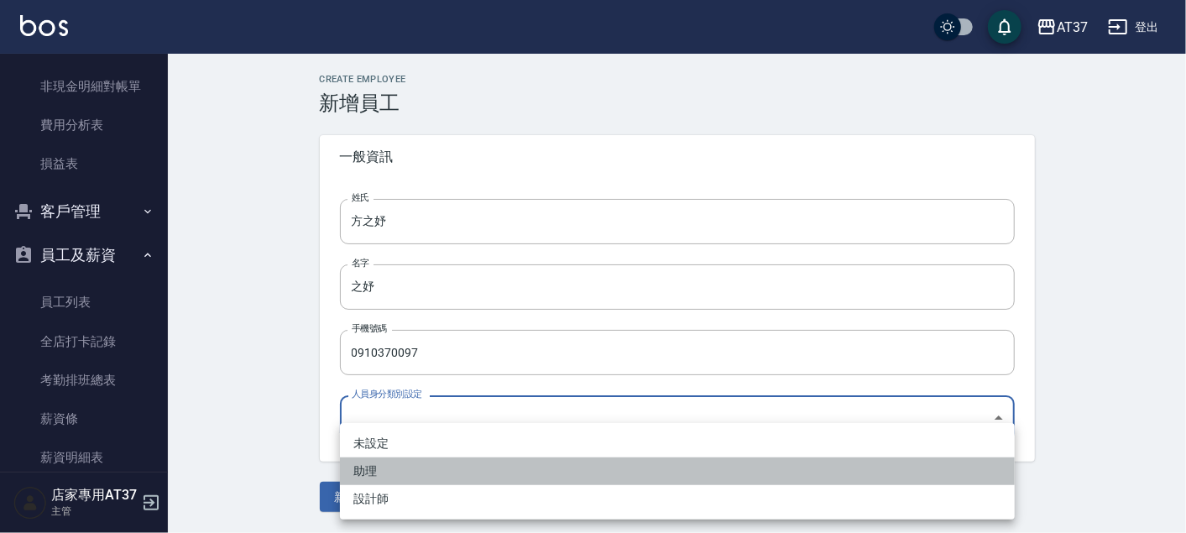
click at [388, 470] on li "助理" at bounding box center [677, 472] width 675 height 28
type input "5ad68b38-1d82-437c-8aa6-47d5da3acc3e"
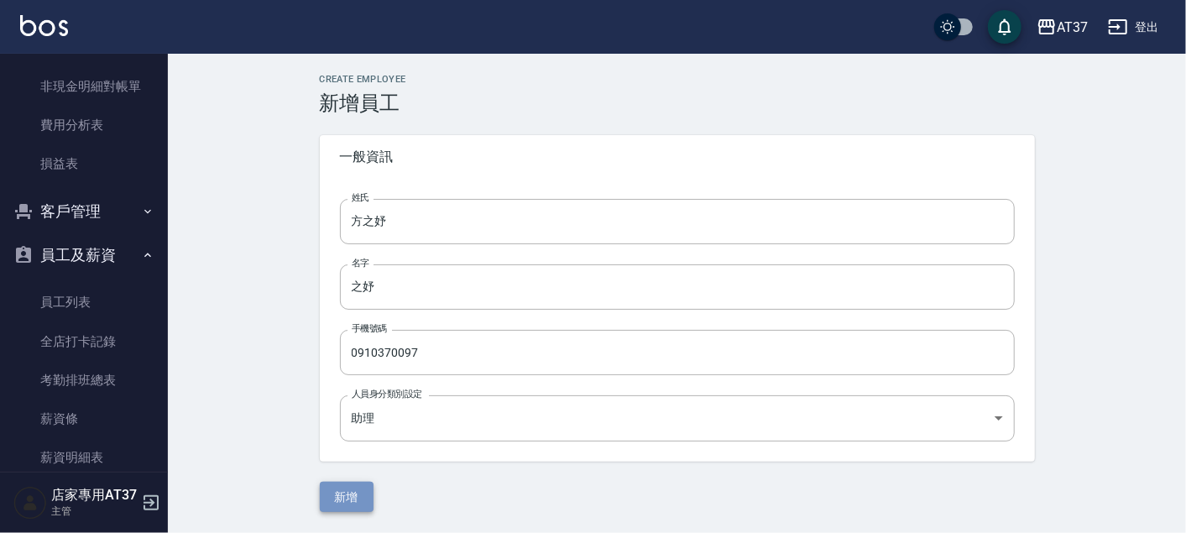
click at [363, 495] on button "新增" at bounding box center [347, 497] width 54 height 31
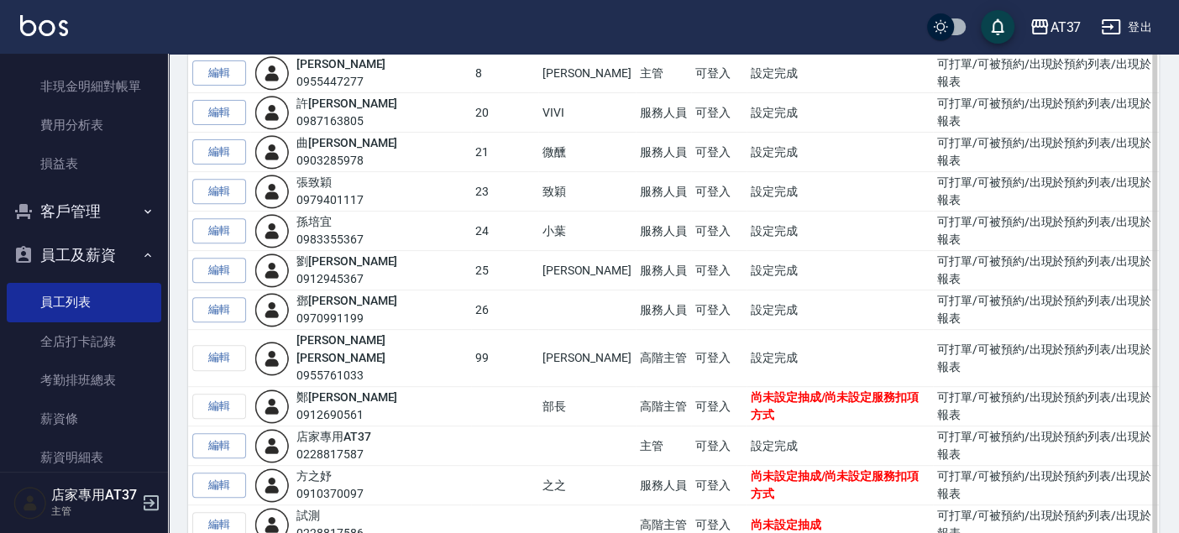
scroll to position [415, 0]
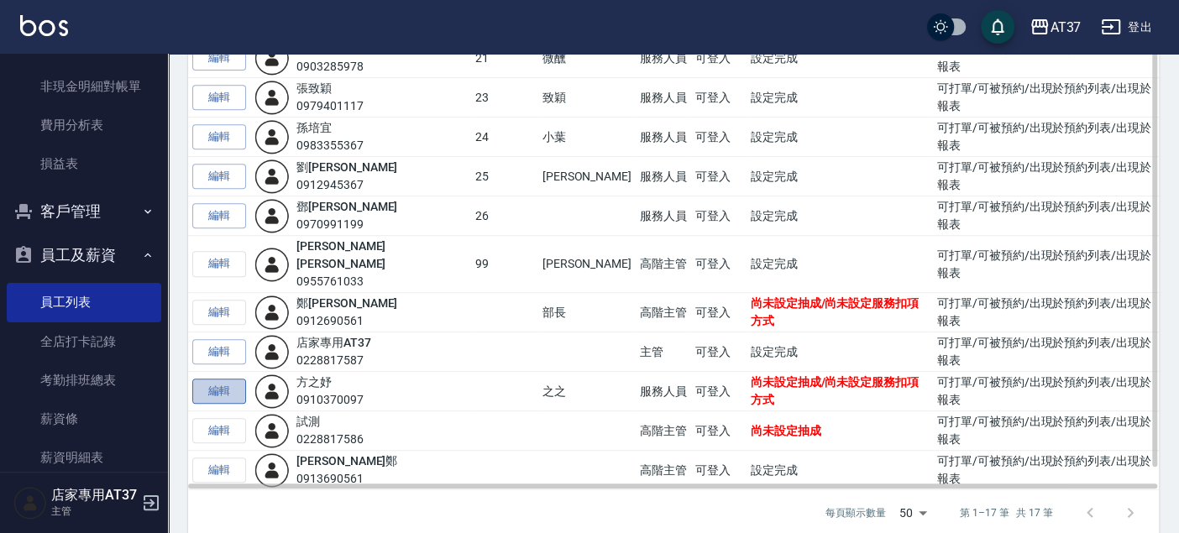
click at [222, 379] on link "編輯" at bounding box center [219, 392] width 54 height 26
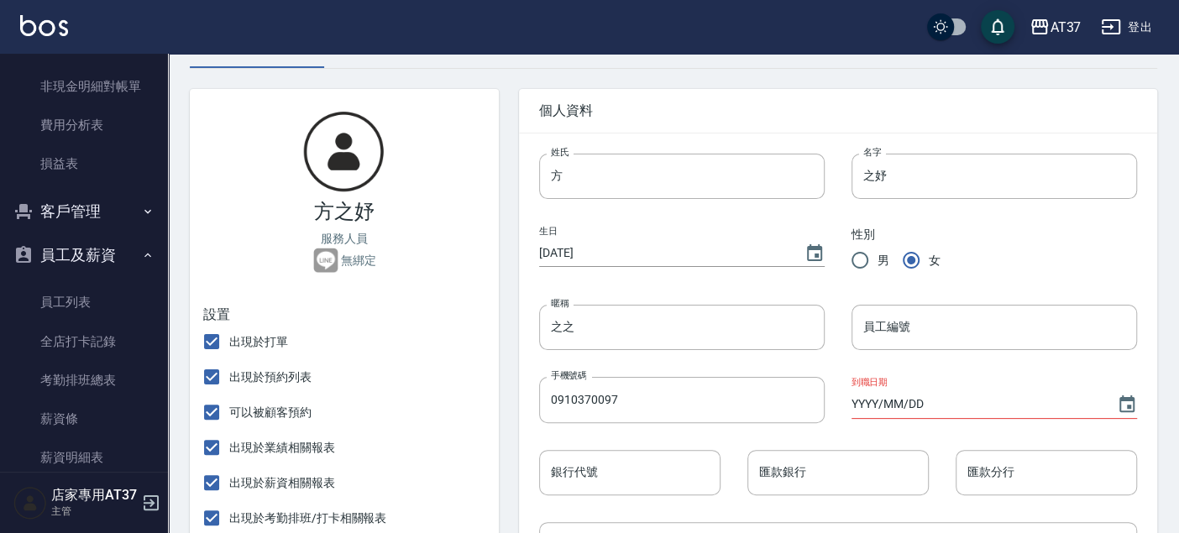
scroll to position [186, 0]
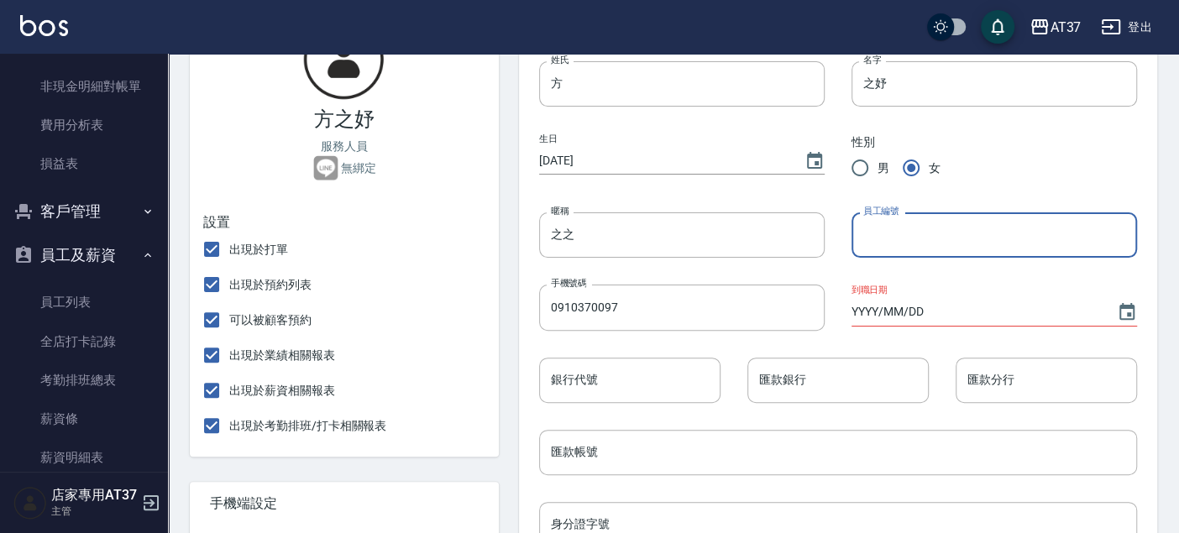
click at [911, 237] on input "員工編號" at bounding box center [993, 234] width 285 height 45
type input "30"
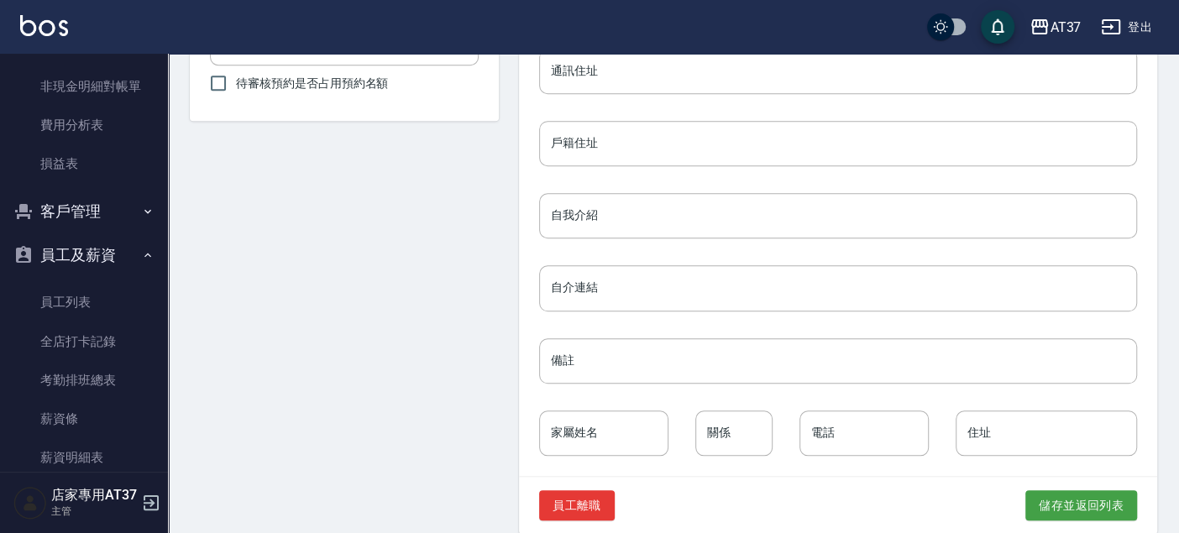
scroll to position [804, 0]
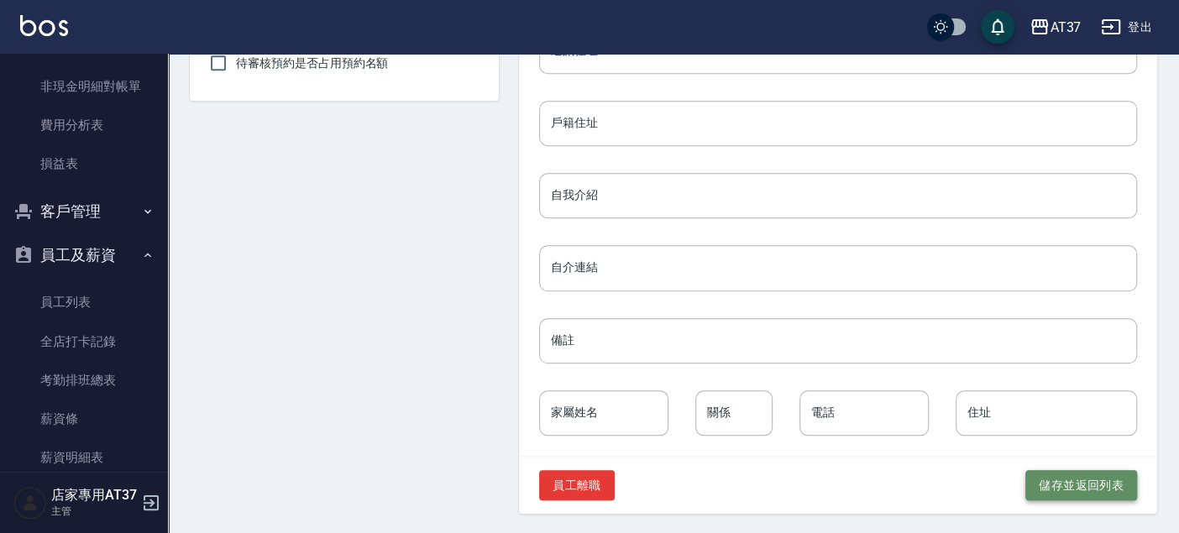
click at [1037, 479] on button "儲存並返回列表" at bounding box center [1081, 485] width 112 height 31
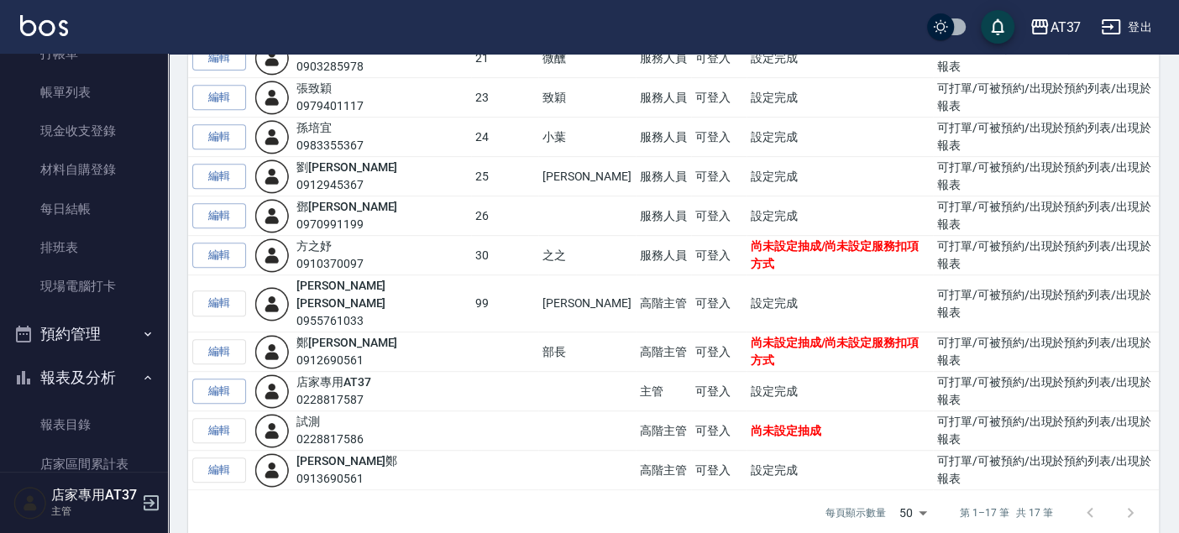
scroll to position [67, 0]
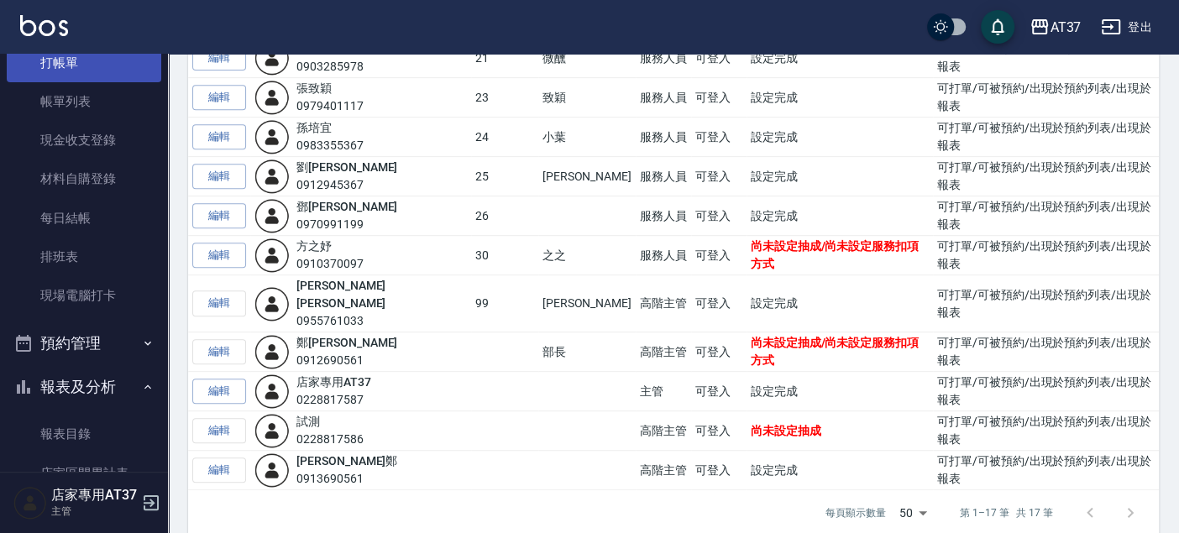
click at [53, 73] on link "打帳單" at bounding box center [84, 63] width 154 height 39
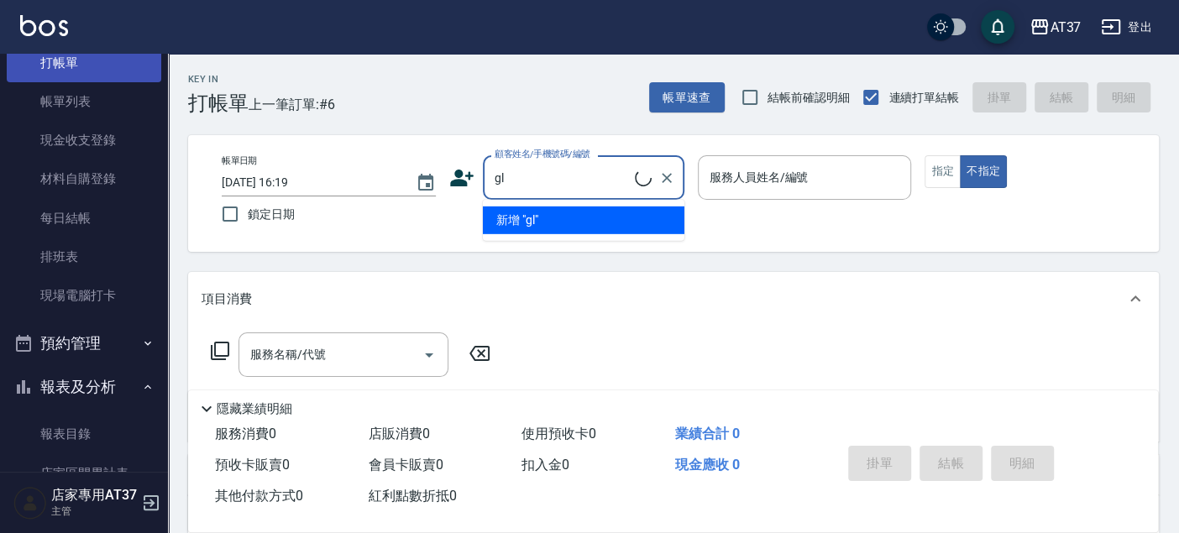
type input "g"
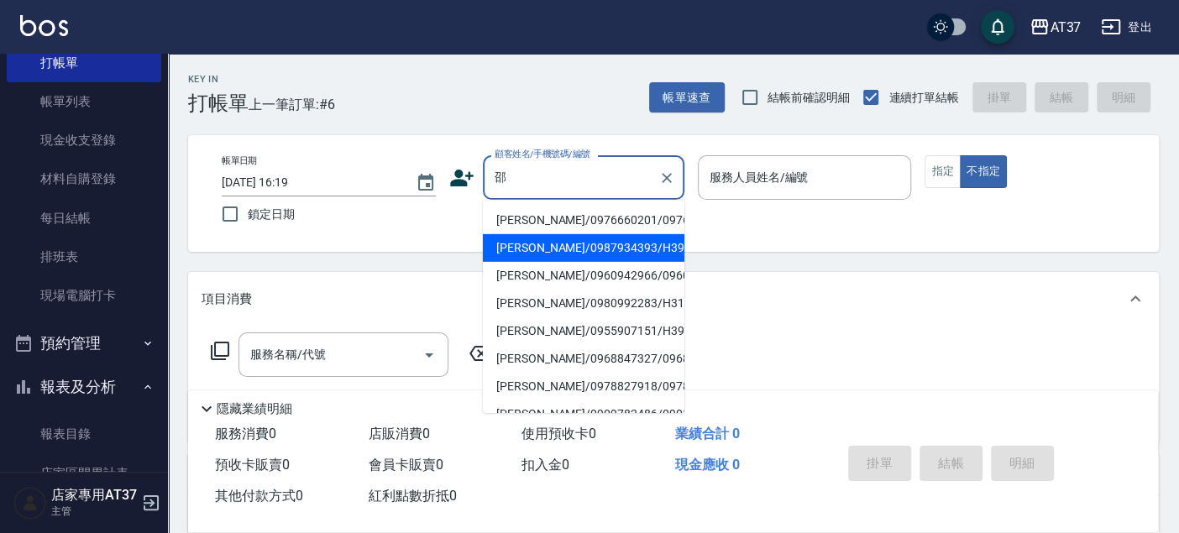
click at [555, 262] on li "[PERSON_NAME]/0987934393/H398" at bounding box center [583, 248] width 201 height 28
type input "[PERSON_NAME]/0987934393/H398"
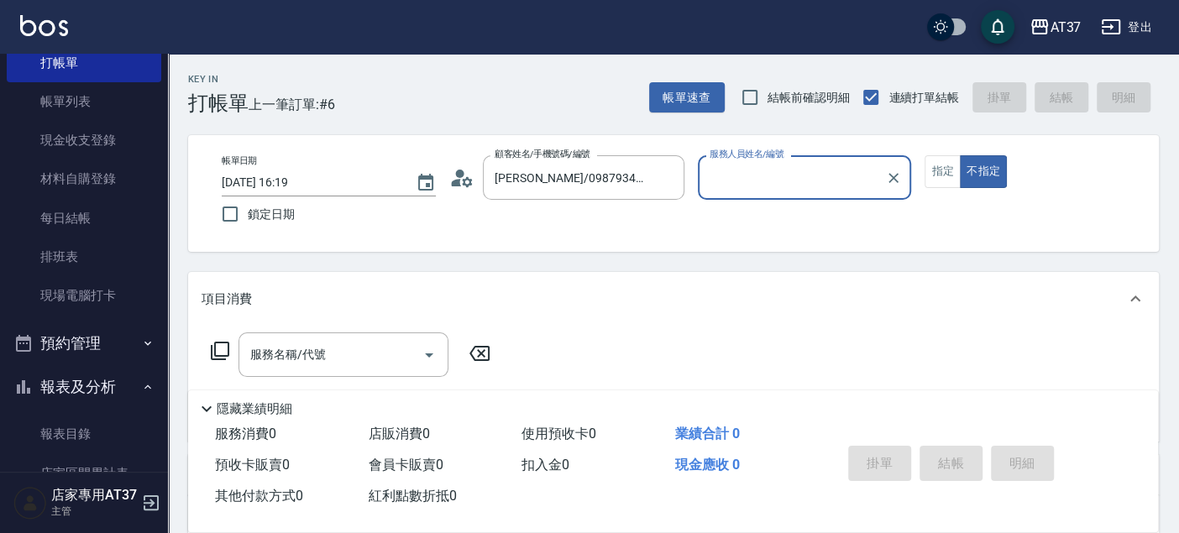
type input "[PERSON_NAME]-4"
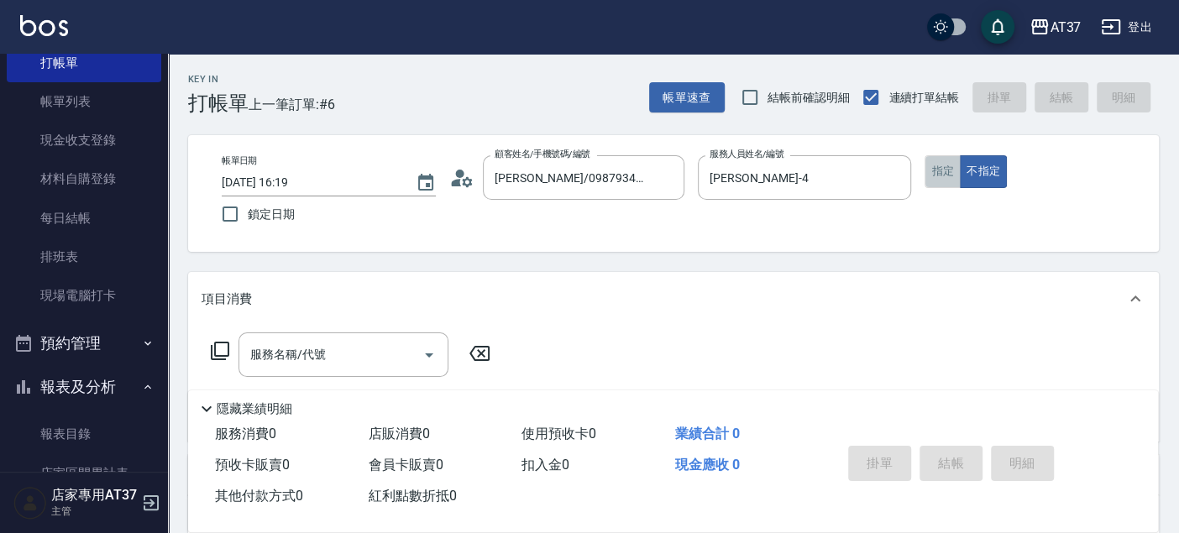
click at [941, 178] on button "指定" at bounding box center [942, 171] width 36 height 33
click at [271, 370] on div "服務名稱/代號" at bounding box center [343, 354] width 210 height 44
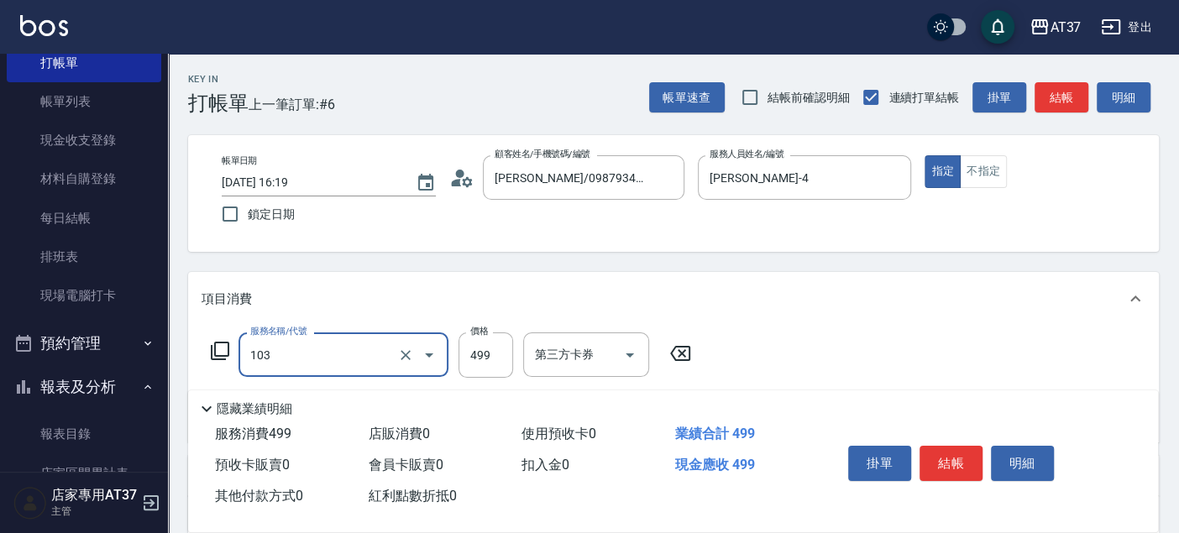
type input "毛囊髮浴(103)"
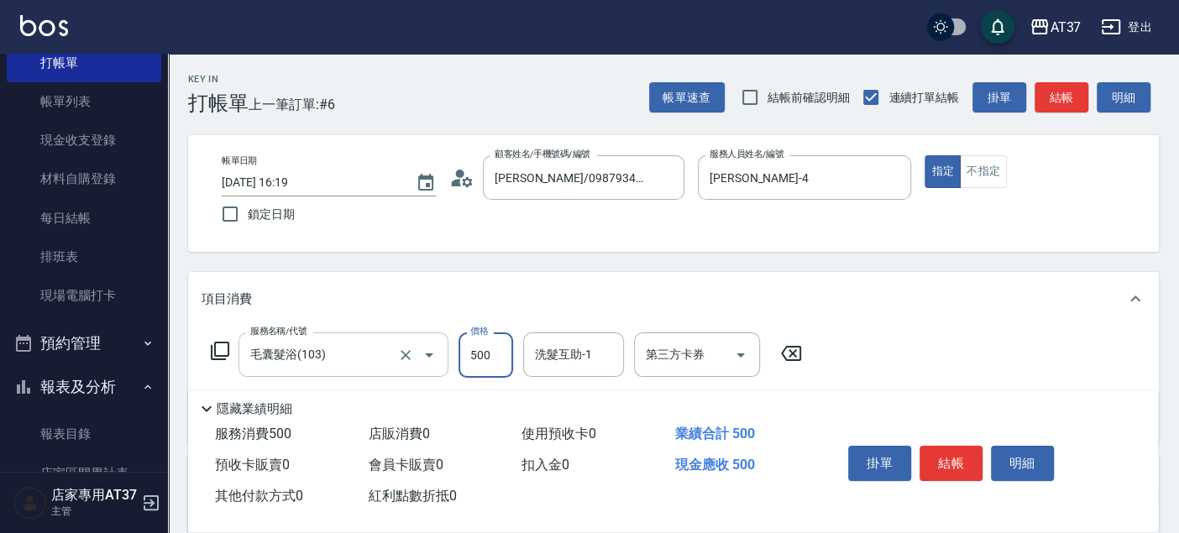
type input "500"
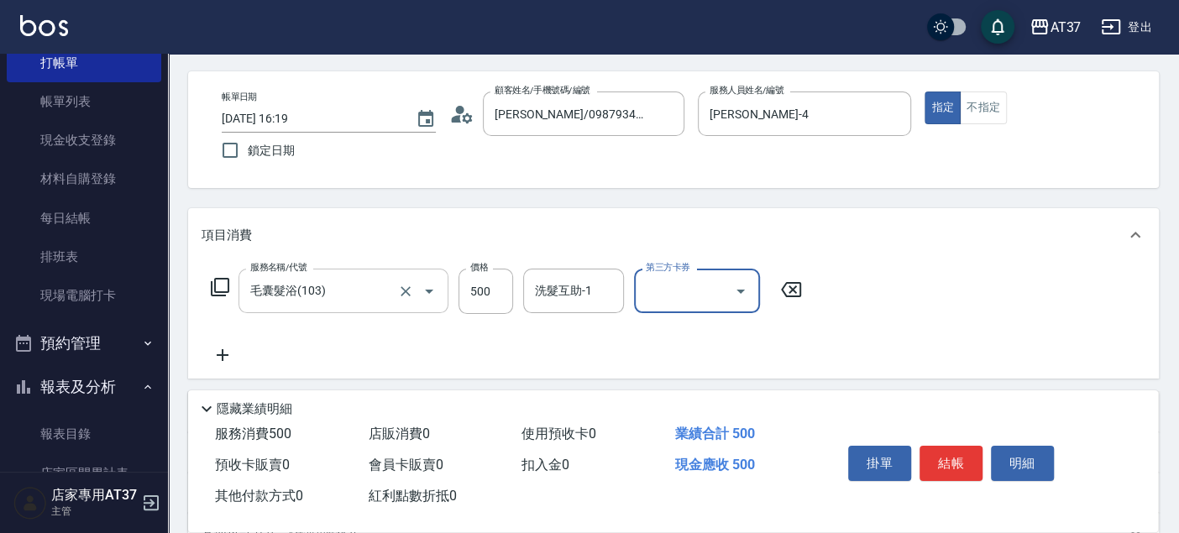
scroll to position [186, 0]
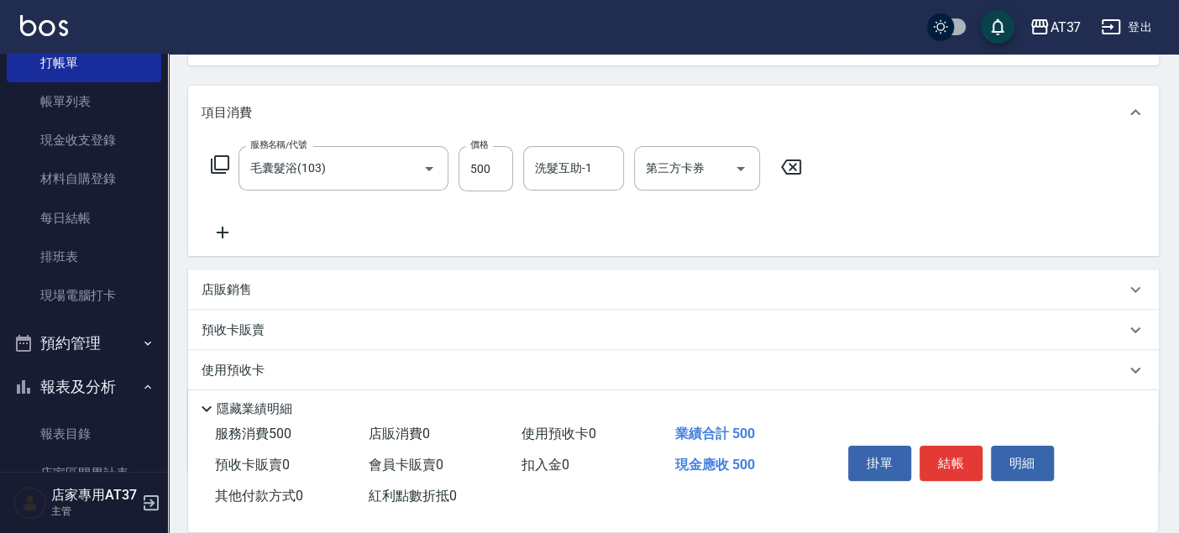
click at [238, 235] on icon at bounding box center [222, 232] width 42 height 20
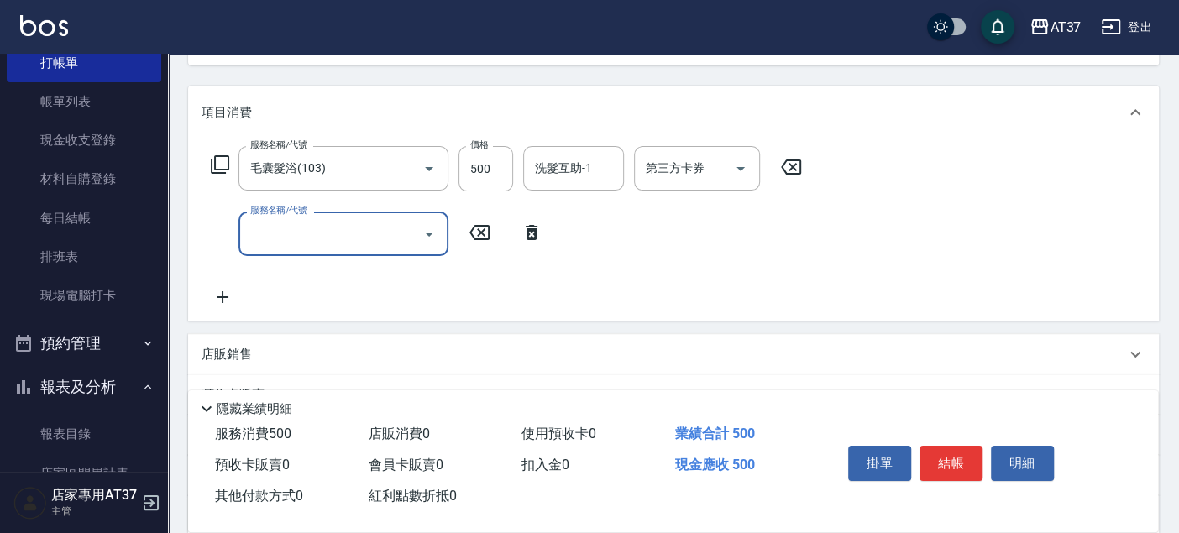
click at [259, 235] on input "服務名稱/代號" at bounding box center [331, 233] width 170 height 29
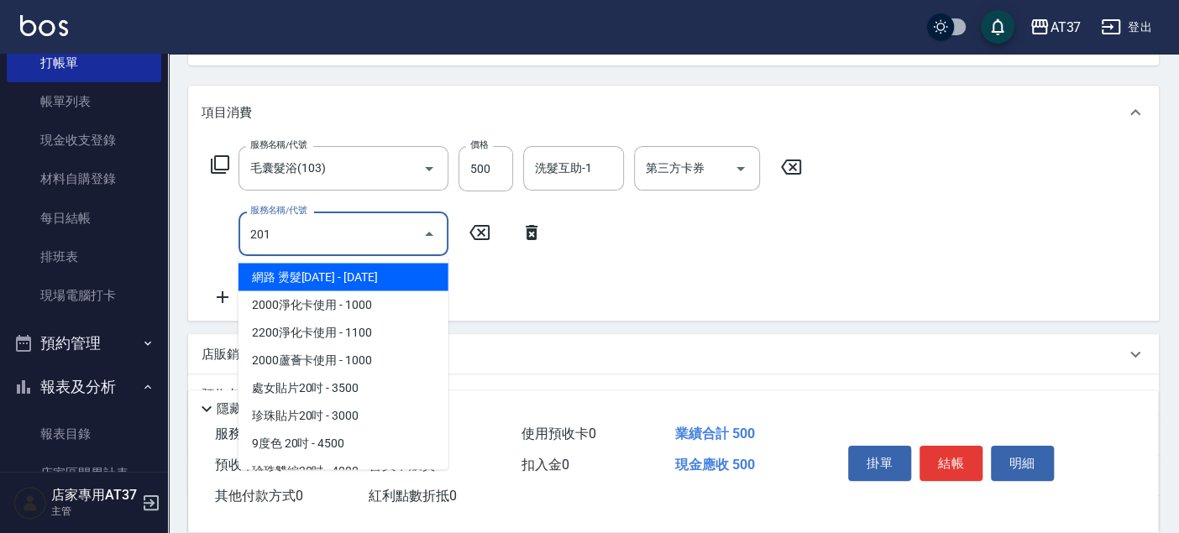
type input "B級單剪(201)"
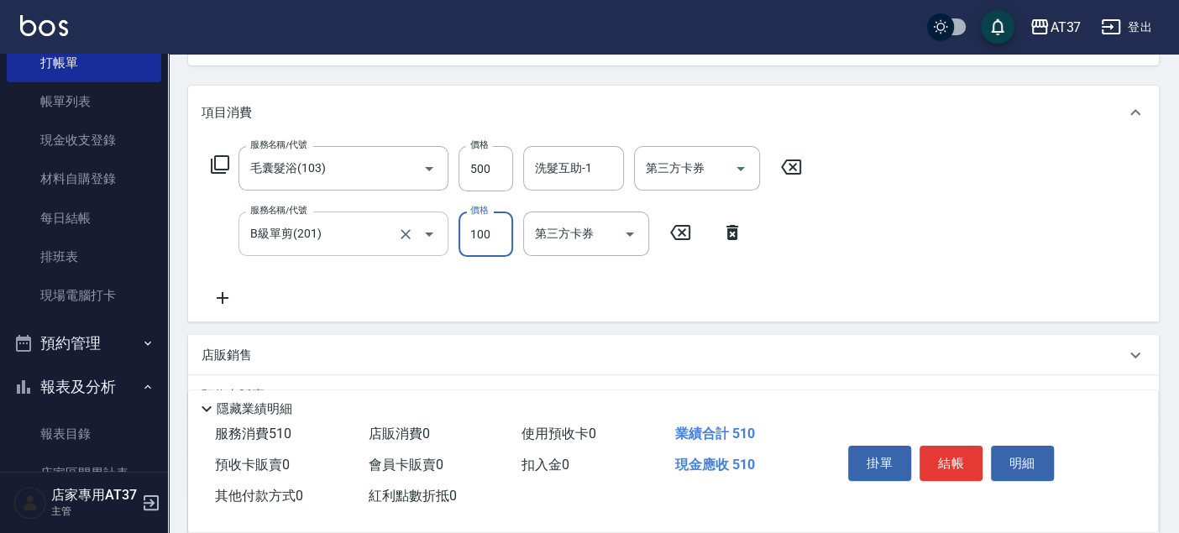
type input "100"
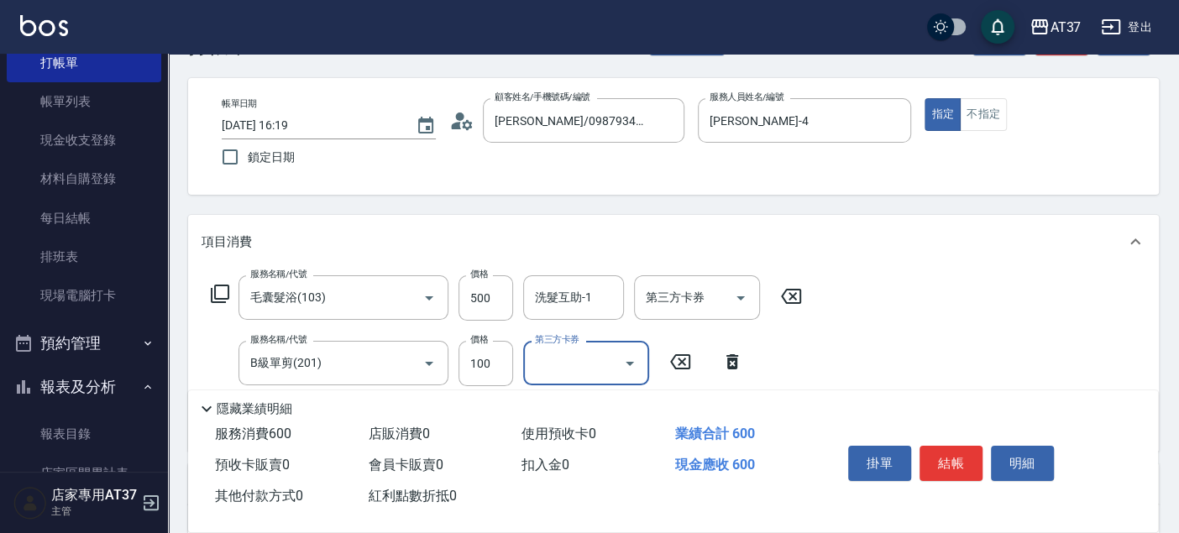
scroll to position [0, 0]
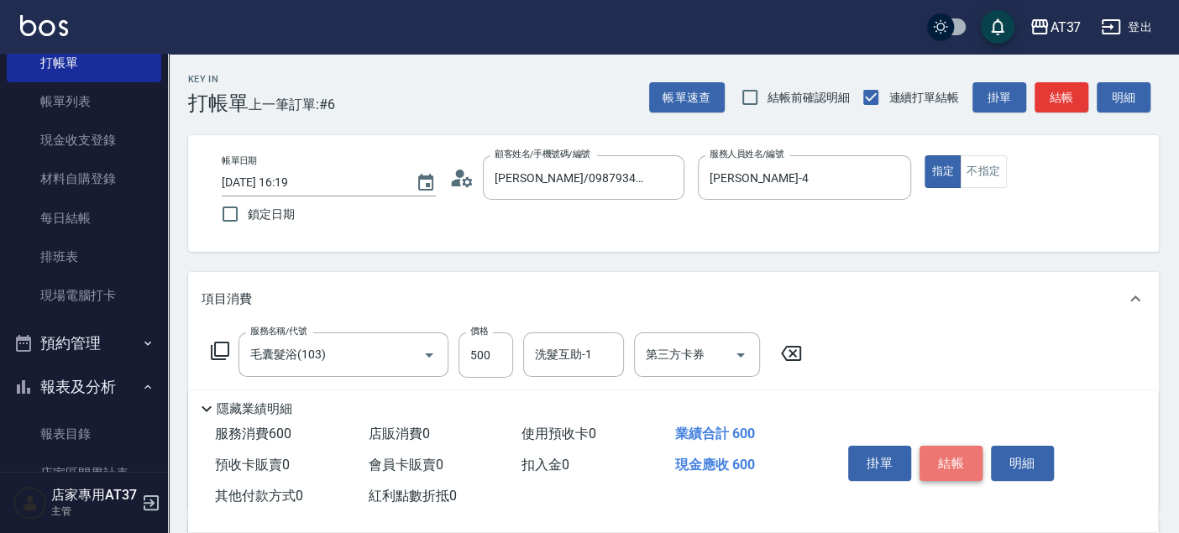
click at [969, 467] on button "結帳" at bounding box center [950, 463] width 63 height 35
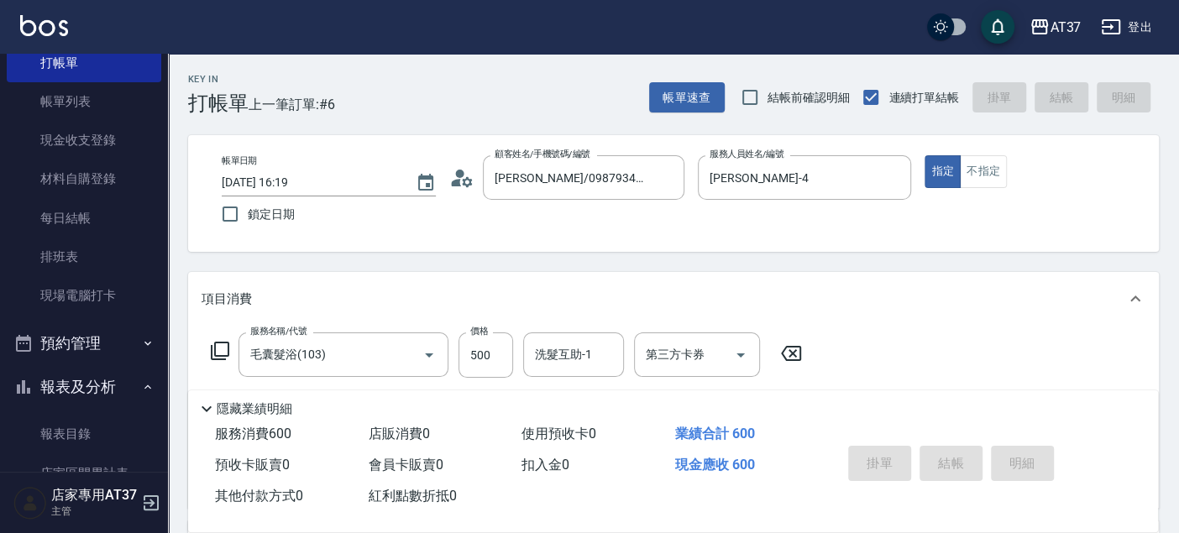
type input "[DATE] 16:25"
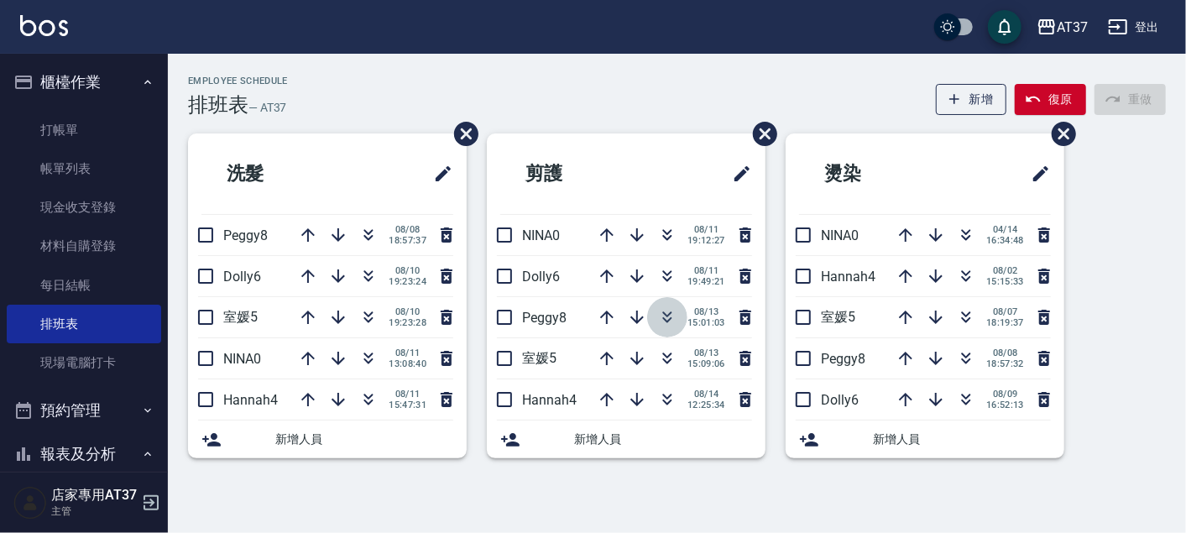
drag, startPoint x: 676, startPoint y: 311, endPoint x: 703, endPoint y: 256, distance: 60.8
click at [695, 268] on ul "剪護 NINA0 08/11 19:12:27 Dolly6 08/11 19:49:21 Peggy8 08/13 15:01:03 室媛5 08/13 1…" at bounding box center [626, 295] width 279 height 325
click at [663, 309] on icon "button" at bounding box center [667, 317] width 20 height 20
